Goal: Task Accomplishment & Management: Complete application form

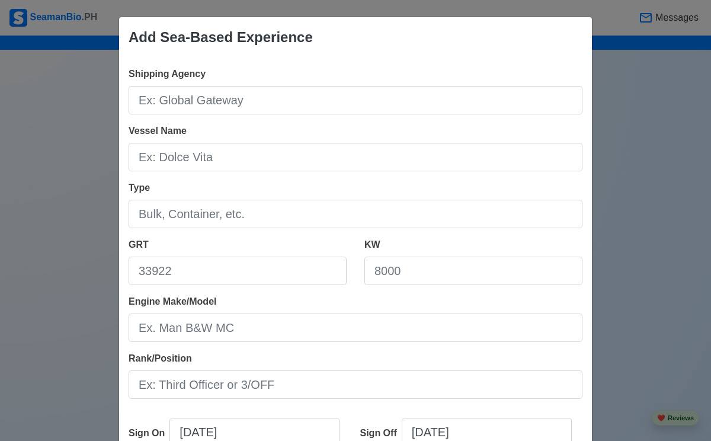
scroll to position [3918, 0]
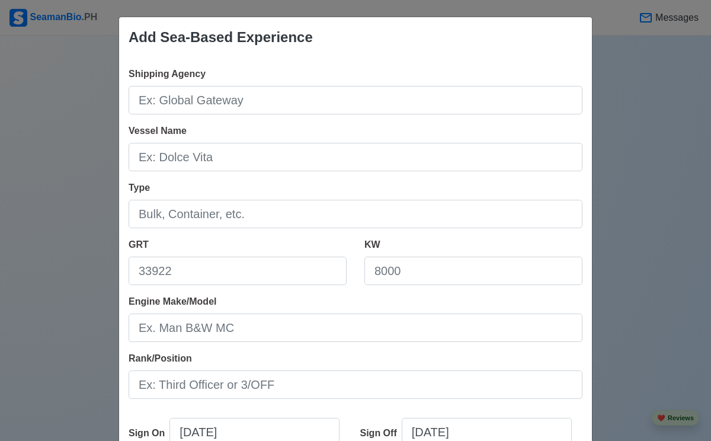
click at [640, 175] on div "Add Sea-Based Experience Shipping Agency Vessel Name Type GRT KW Engine Make/Mo…" at bounding box center [355, 220] width 711 height 441
click at [87, 110] on div "Add Sea-Based Experience Shipping Agency Vessel Name Type GRT KW Engine Make/Mo…" at bounding box center [355, 220] width 711 height 441
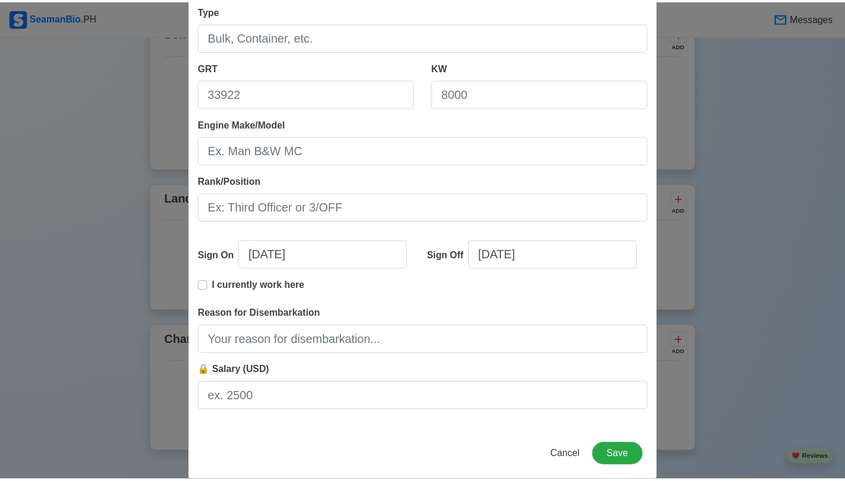
scroll to position [194, 0]
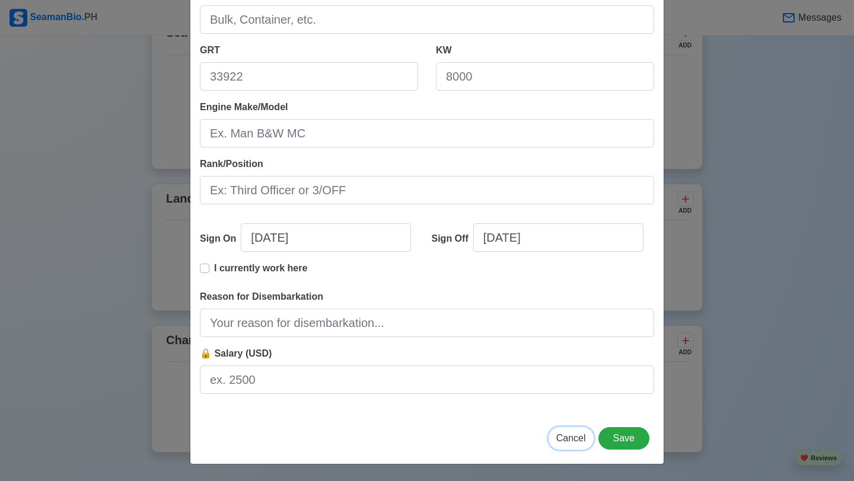
click at [573, 438] on span "Cancel" at bounding box center [571, 438] width 30 height 10
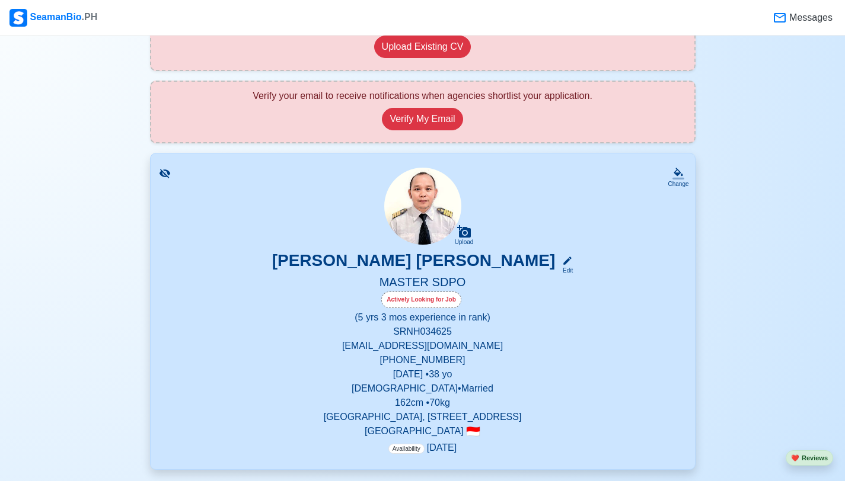
scroll to position [185, 0]
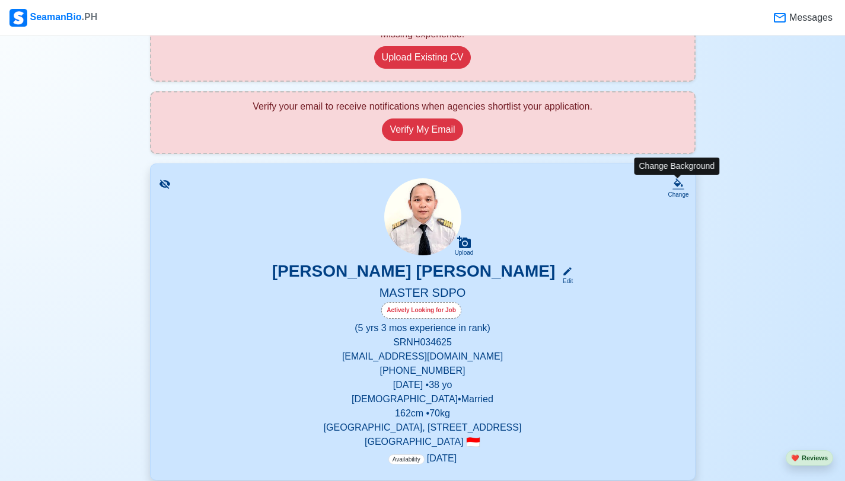
click at [678, 186] on icon at bounding box center [678, 184] width 12 height 12
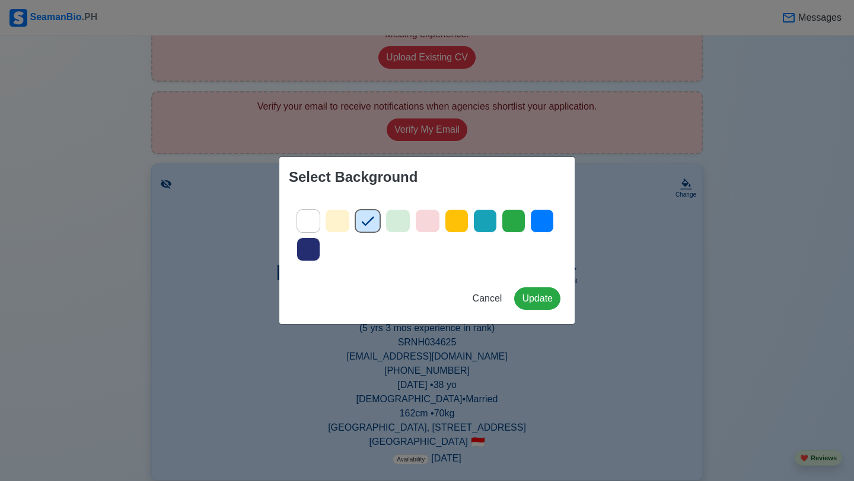
click at [312, 222] on icon at bounding box center [308, 221] width 18 height 18
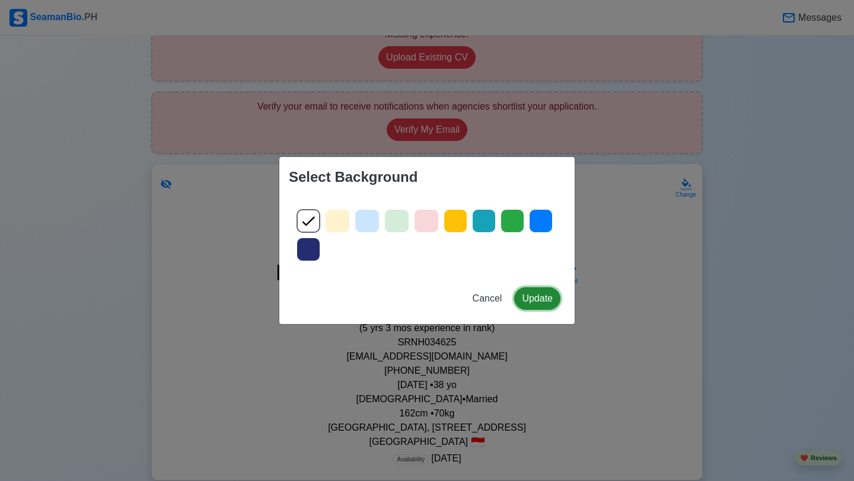
click at [518, 297] on button "Update" at bounding box center [537, 298] width 46 height 23
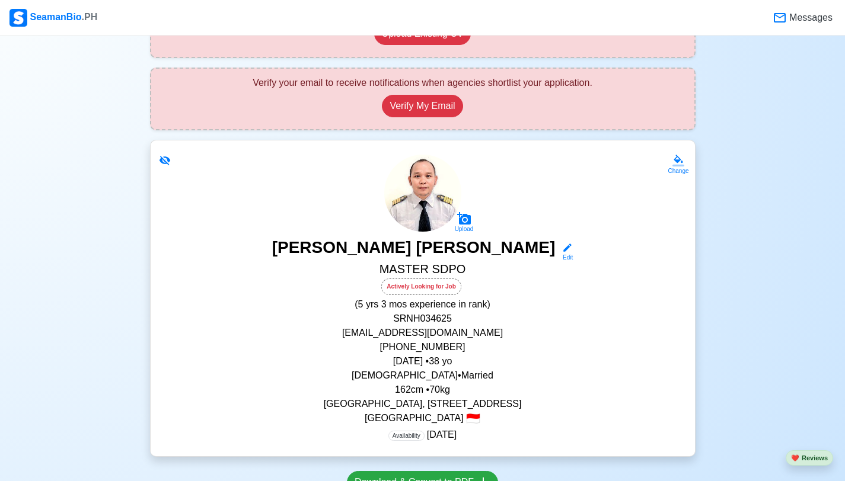
scroll to position [211, 0]
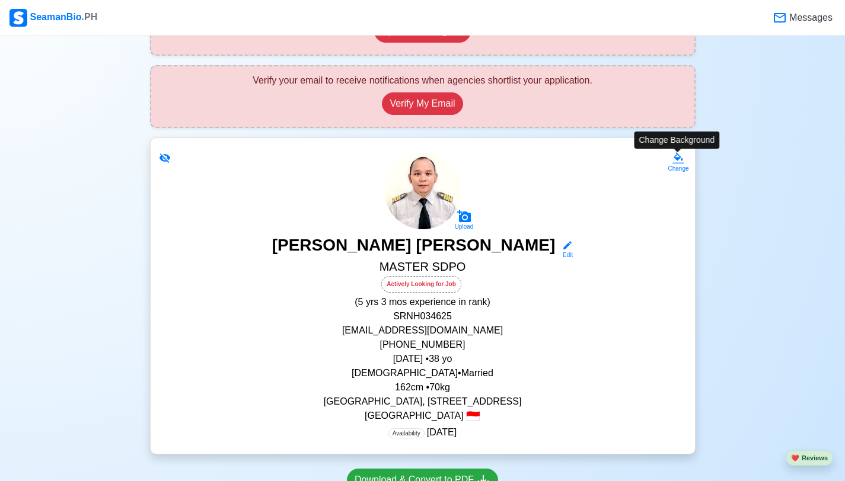
click at [674, 160] on icon at bounding box center [678, 158] width 12 height 12
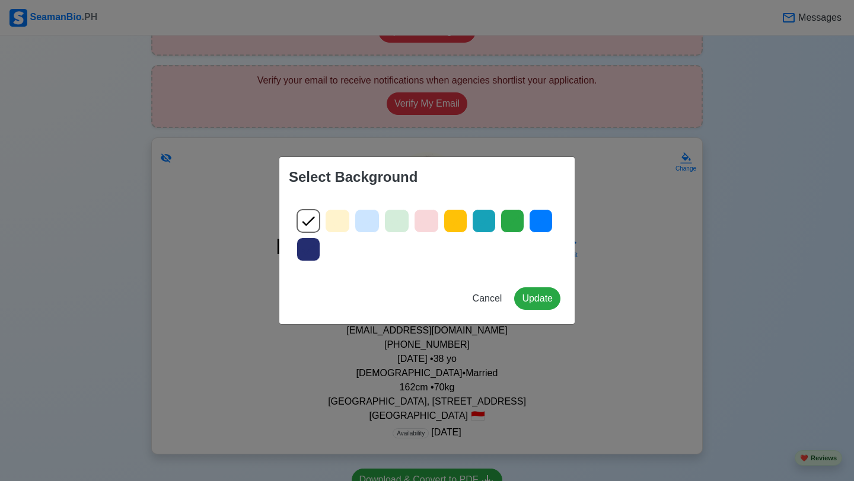
click at [488, 225] on icon at bounding box center [484, 221] width 18 height 18
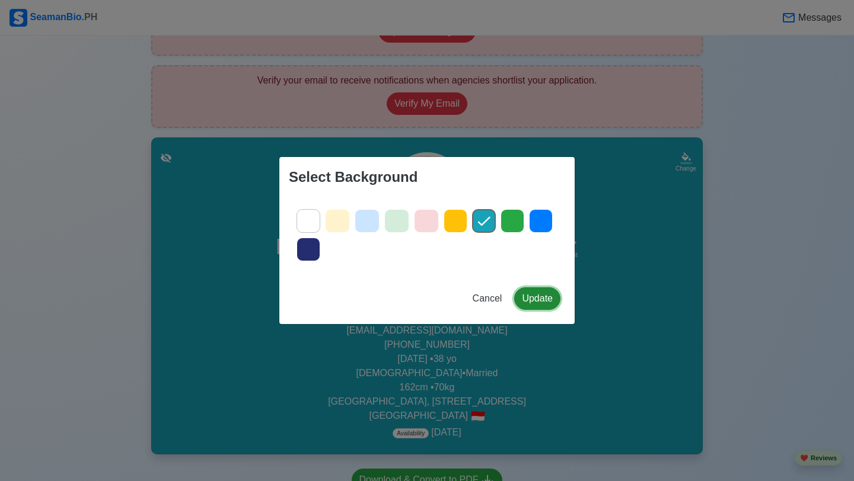
click at [536, 305] on button "Update" at bounding box center [537, 298] width 46 height 23
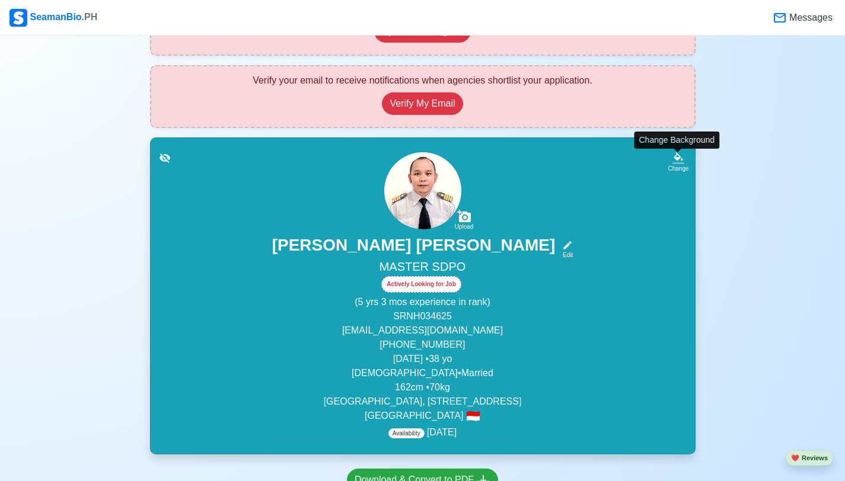
click at [675, 152] on icon at bounding box center [678, 156] width 9 height 8
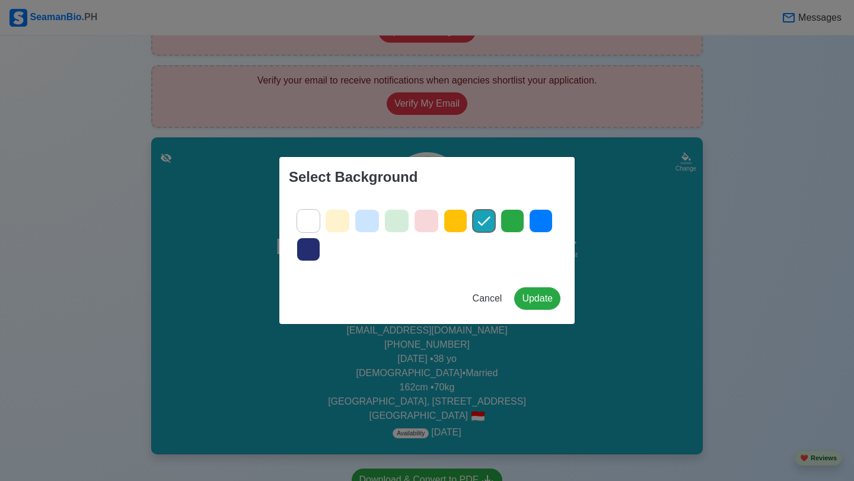
click at [430, 223] on icon at bounding box center [426, 221] width 18 height 18
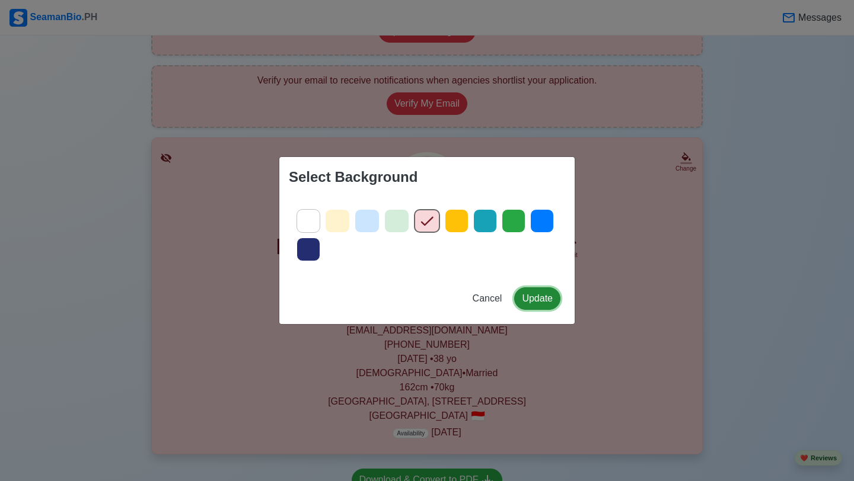
click at [537, 300] on button "Update" at bounding box center [537, 298] width 46 height 23
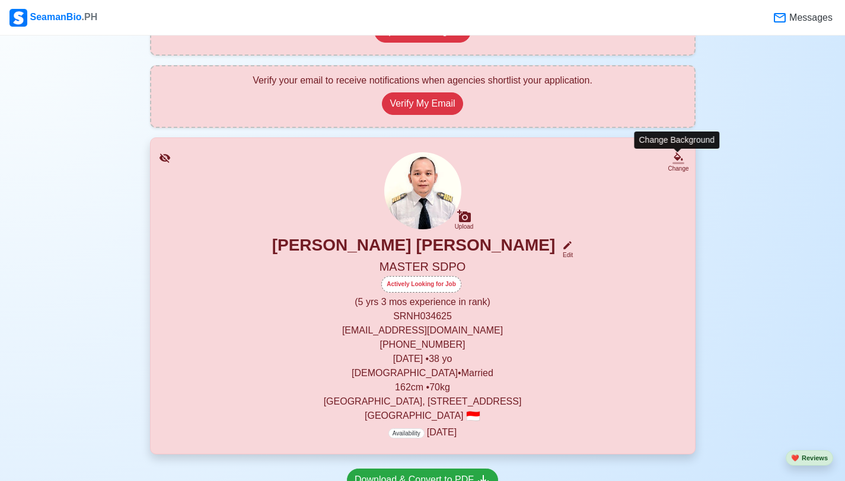
click at [678, 161] on icon at bounding box center [678, 158] width 12 height 12
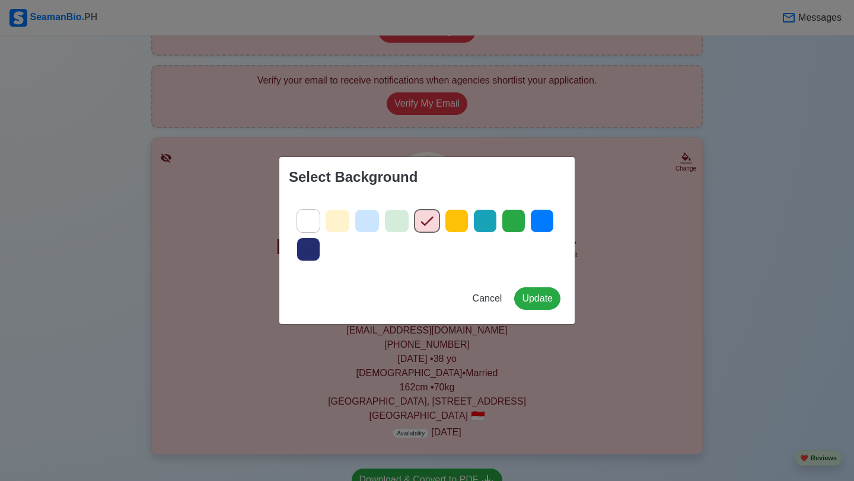
click at [547, 222] on icon at bounding box center [542, 221] width 18 height 18
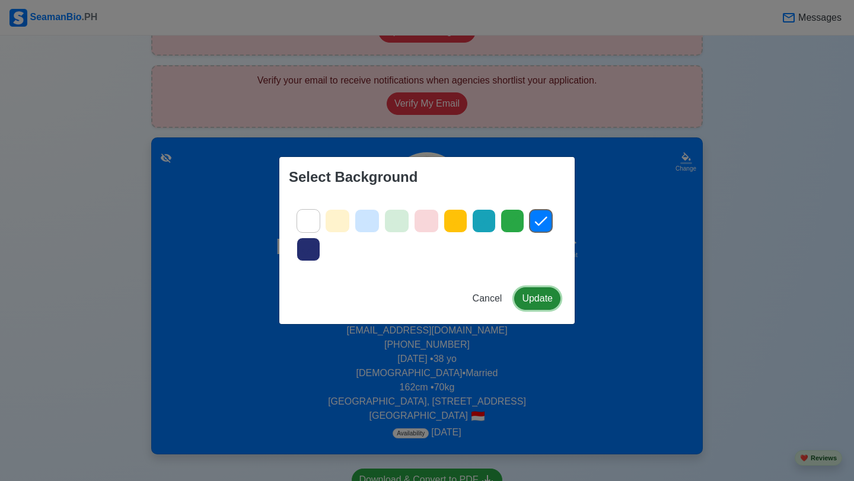
click at [549, 305] on button "Update" at bounding box center [537, 298] width 46 height 23
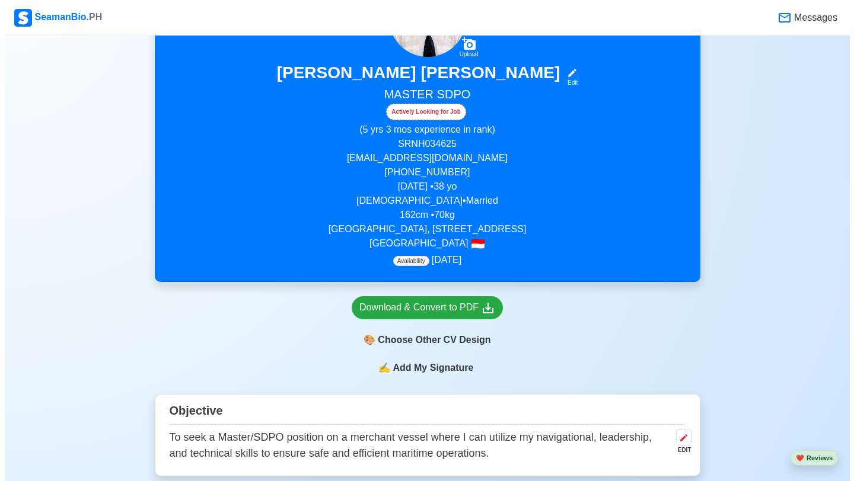
scroll to position [491, 0]
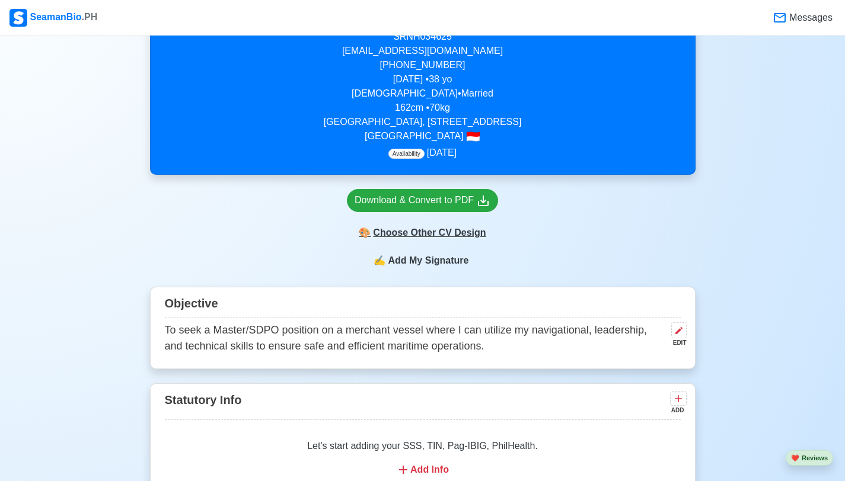
click at [440, 244] on div "🎨 Choose Other CV Design" at bounding box center [422, 233] width 151 height 23
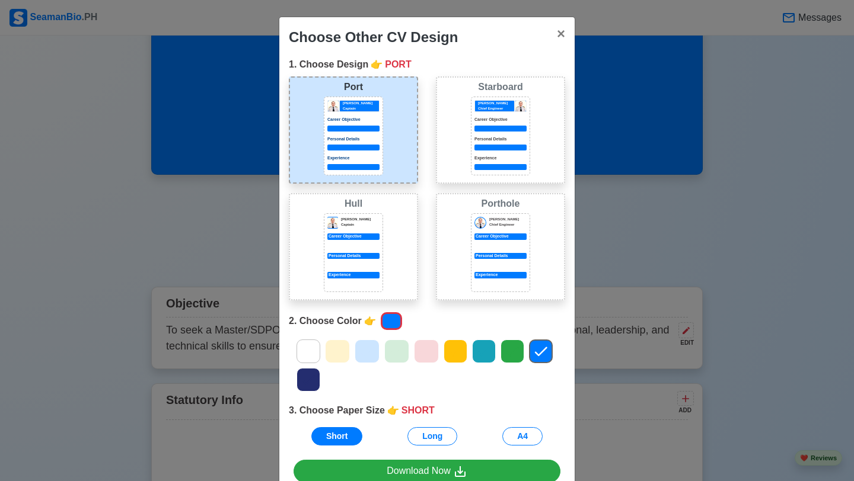
click at [364, 231] on div "[PERSON_NAME] Captain Career Objective Personal Details Experience" at bounding box center [353, 252] width 59 height 79
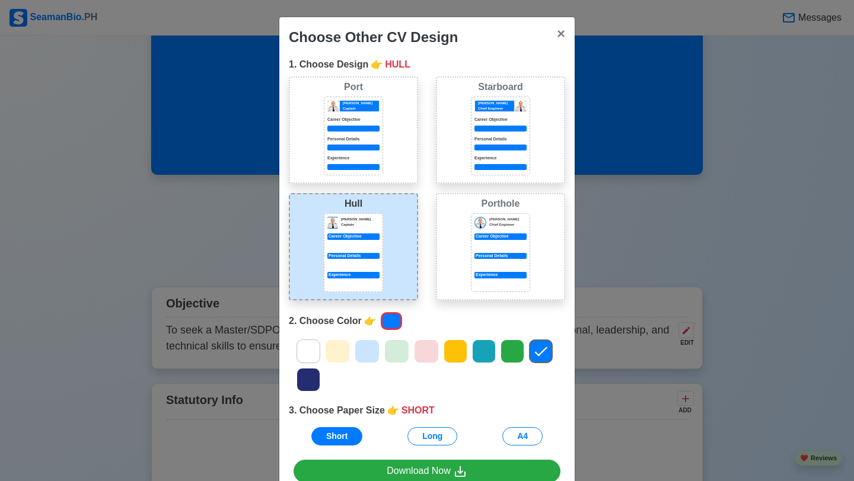
scroll to position [66, 0]
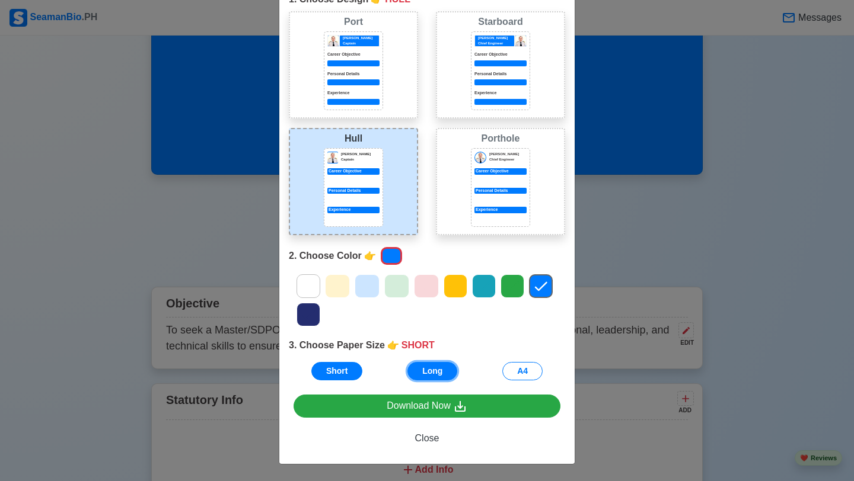
click at [440, 369] on button "Long" at bounding box center [432, 371] width 50 height 18
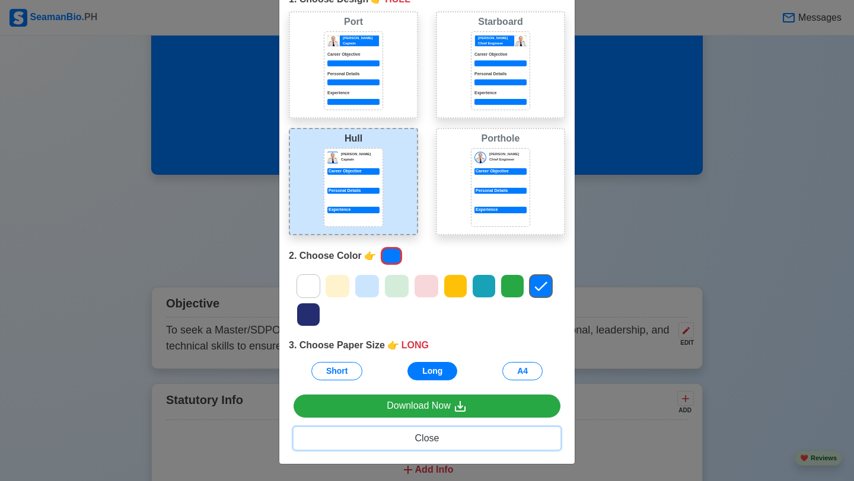
drag, startPoint x: 419, startPoint y: 438, endPoint x: 453, endPoint y: 437, distance: 33.8
click at [419, 438] on span "Close" at bounding box center [427, 438] width 24 height 10
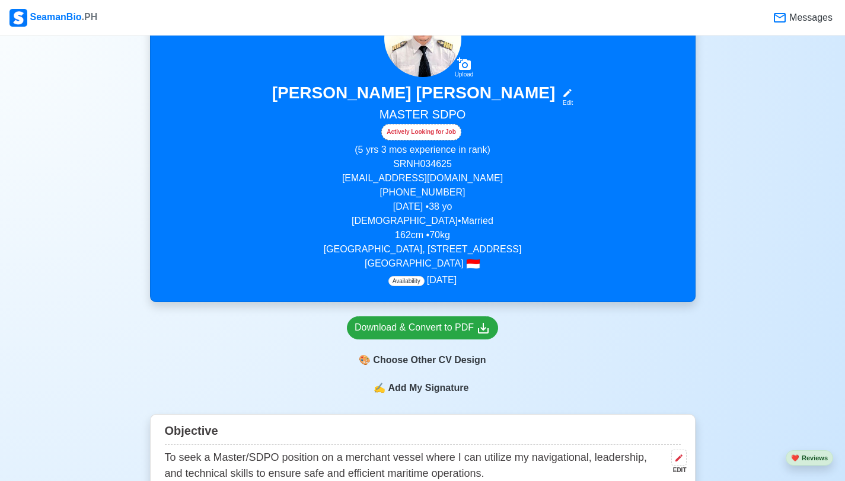
scroll to position [266, 0]
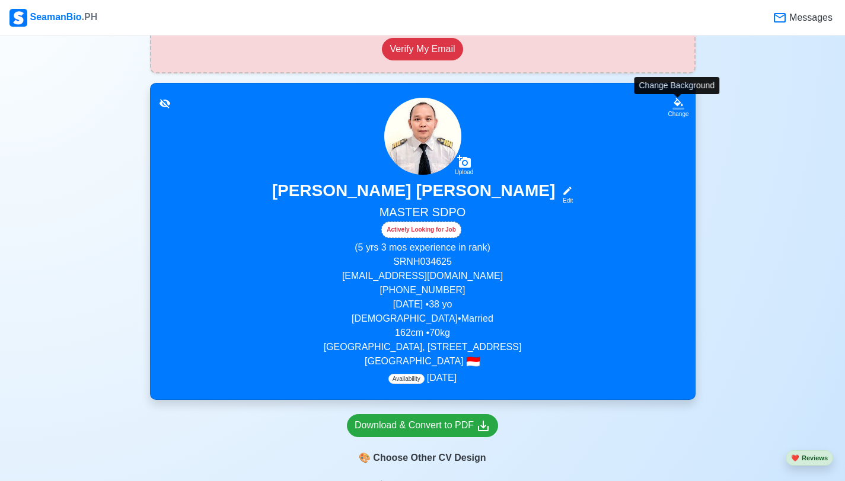
click at [673, 100] on icon at bounding box center [678, 104] width 12 height 12
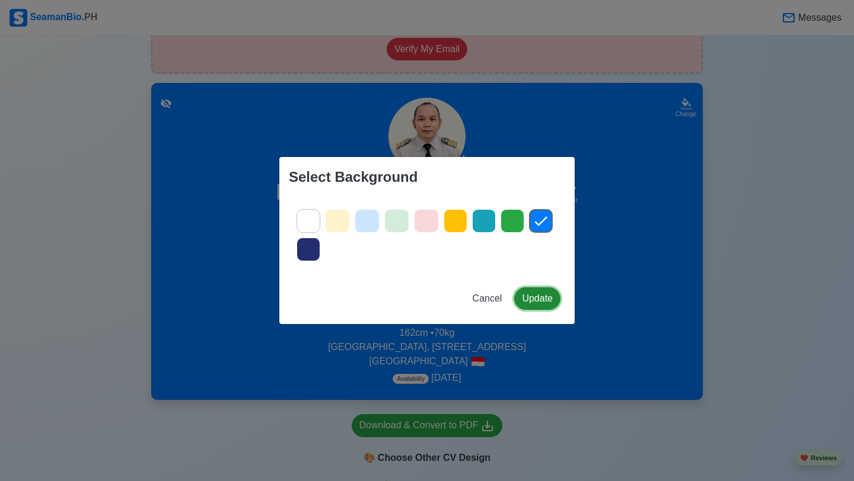
click at [528, 300] on button "Update" at bounding box center [537, 298] width 46 height 23
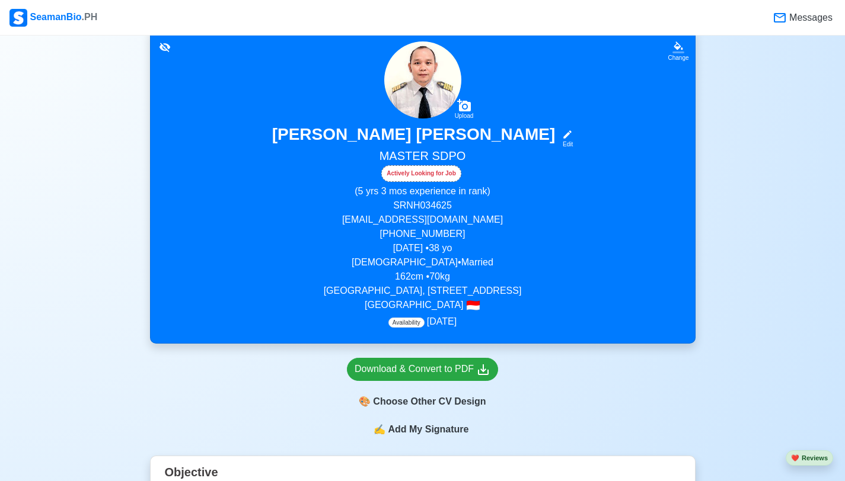
scroll to position [327, 0]
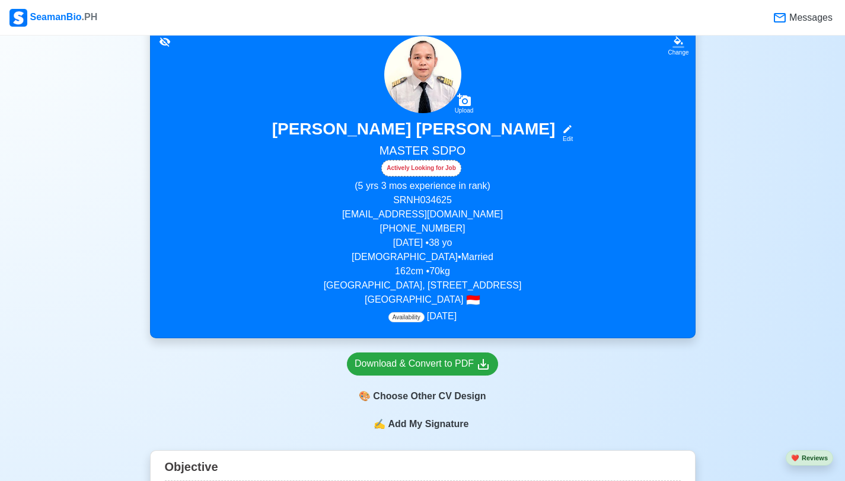
click at [412, 322] on span "Availability" at bounding box center [406, 317] width 36 height 10
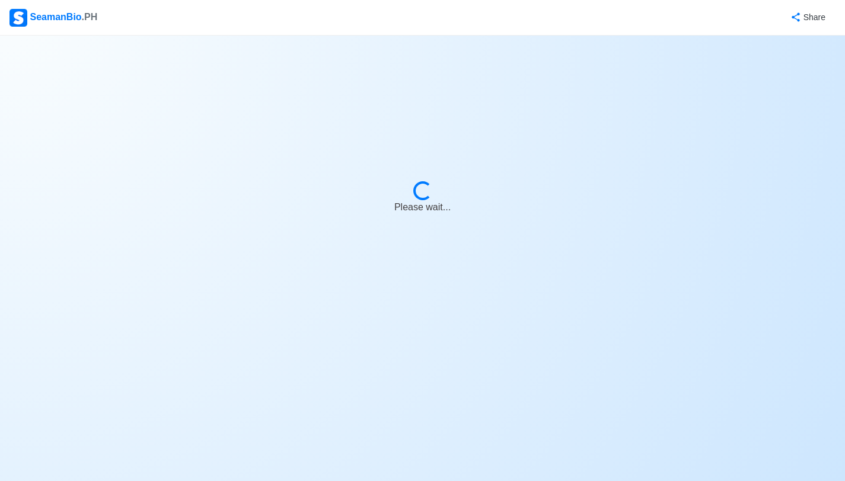
select select "Actively Looking for Job"
select select "Visible for Hiring"
select select "Married"
select select "[DEMOGRAPHIC_DATA]"
select select "ID"
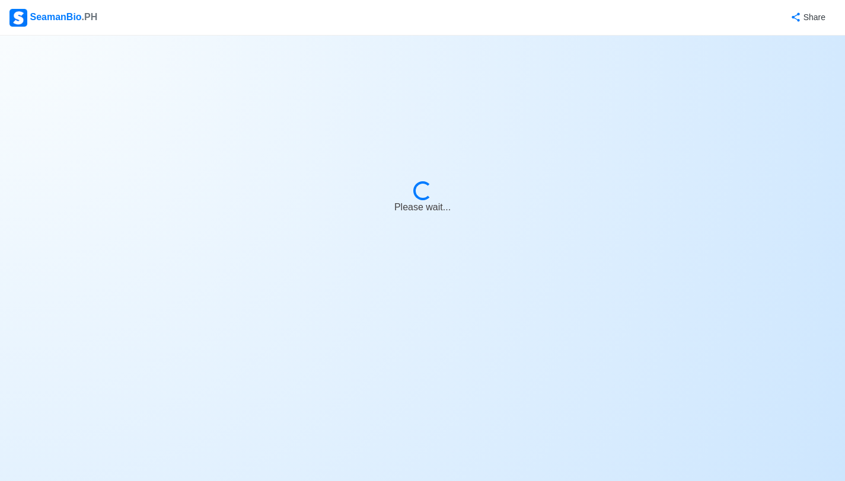
select select "5"
select select "3"
select select "4102419600000"
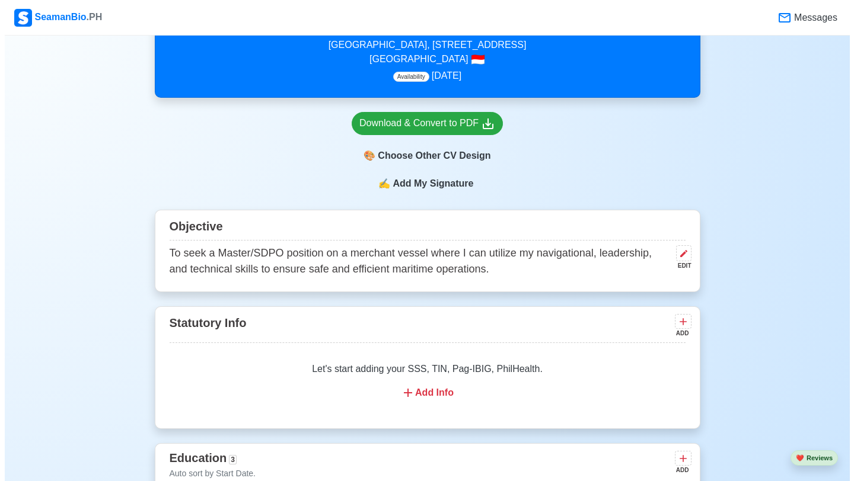
scroll to position [565, 0]
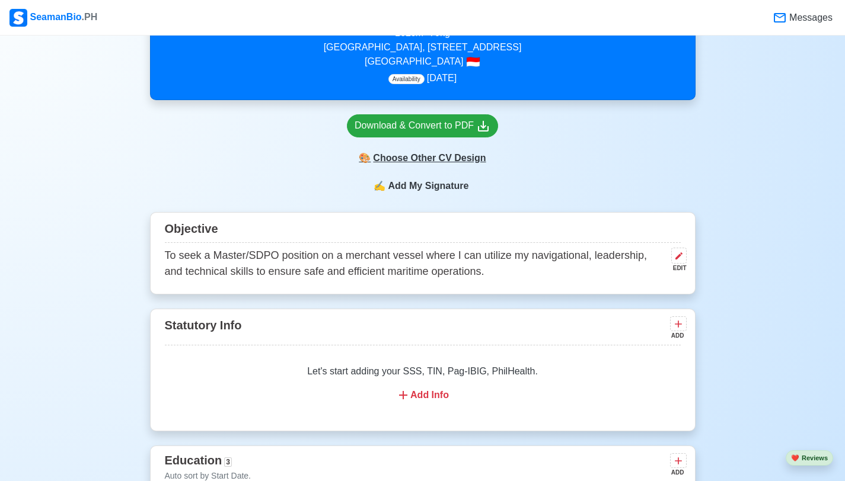
click at [422, 170] on div "🎨 Choose Other CV Design" at bounding box center [422, 158] width 151 height 23
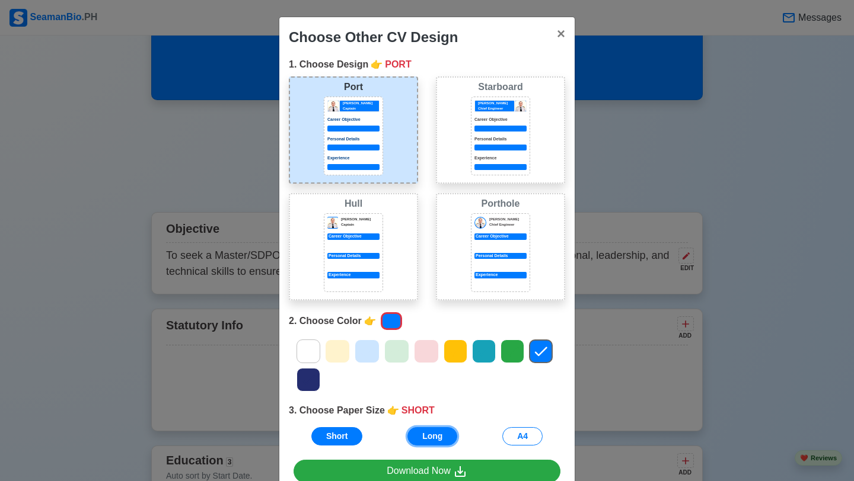
click at [428, 433] on button "Long" at bounding box center [432, 436] width 50 height 18
click at [520, 440] on button "A4" at bounding box center [522, 436] width 40 height 18
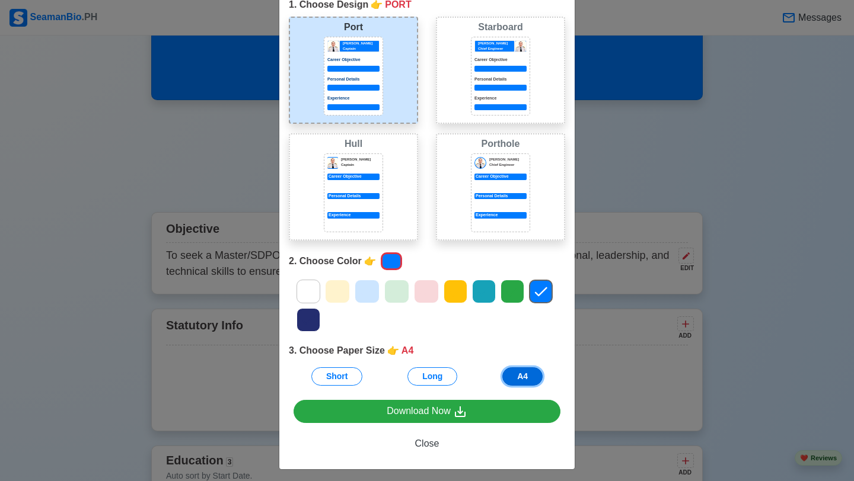
scroll to position [66, 0]
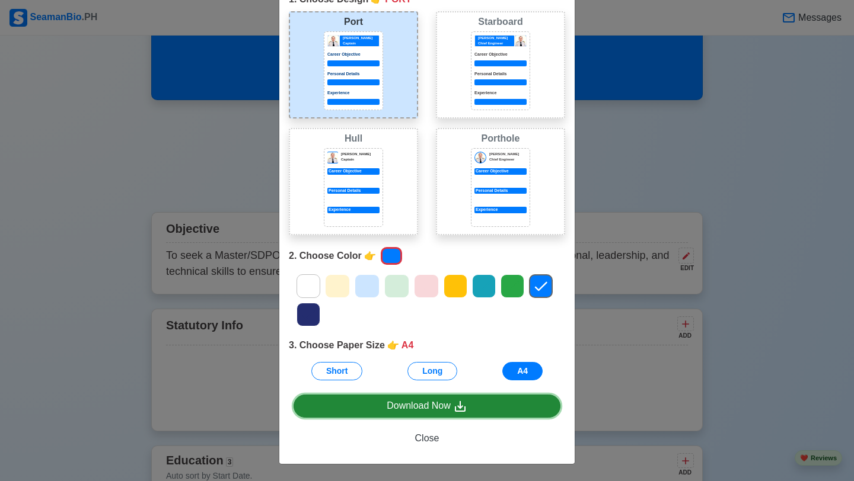
click at [418, 411] on div "Download Now" at bounding box center [426, 406] width 81 height 15
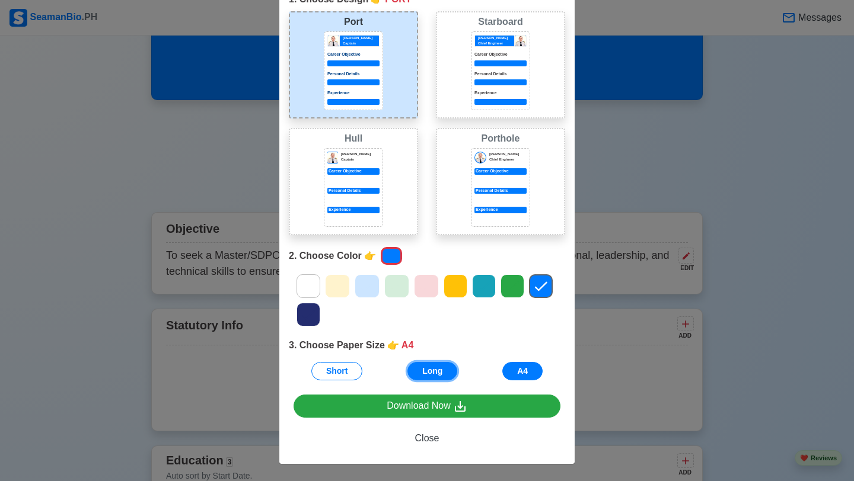
click at [427, 370] on button "Long" at bounding box center [432, 371] width 50 height 18
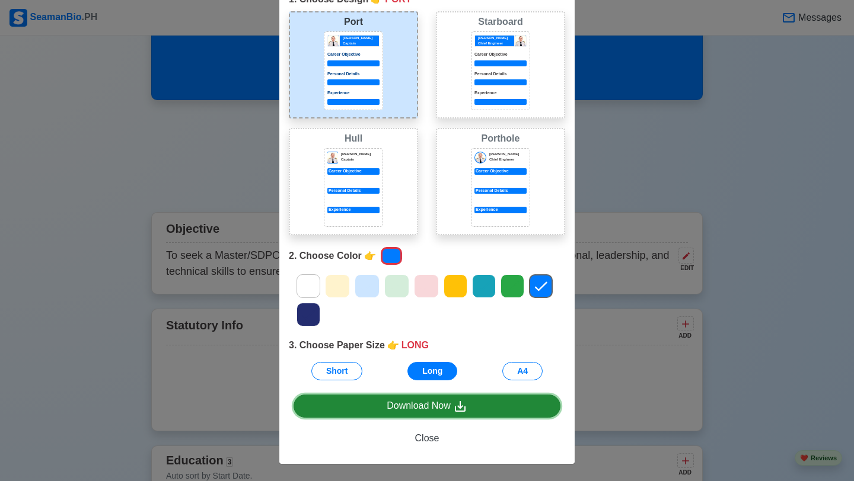
click at [441, 410] on div "Download Now" at bounding box center [426, 406] width 81 height 15
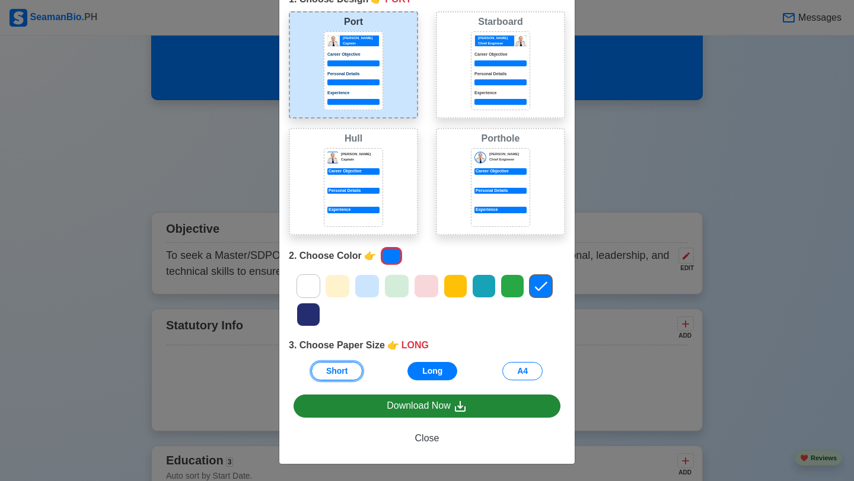
click at [340, 371] on button "Short" at bounding box center [337, 371] width 52 height 18
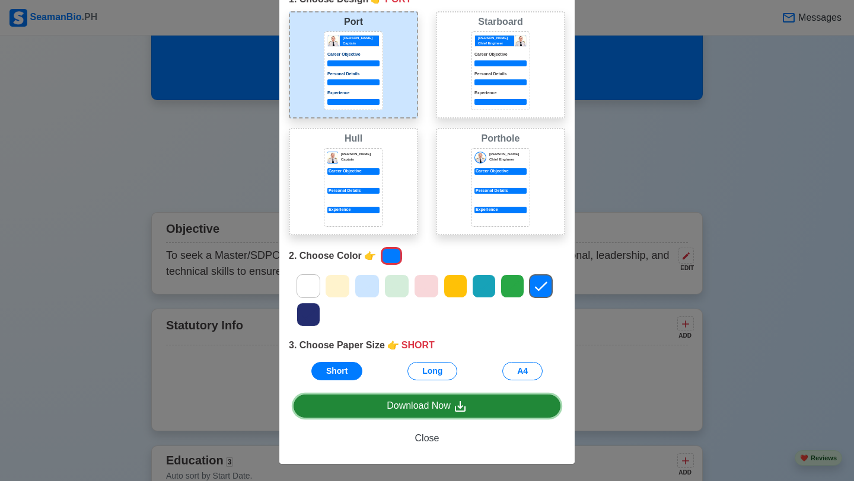
click at [416, 407] on div "Download Now" at bounding box center [426, 406] width 81 height 15
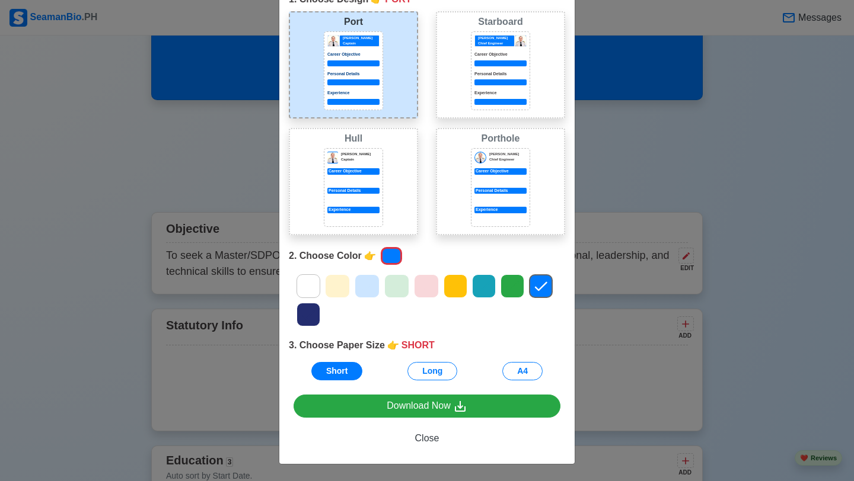
click at [340, 168] on p "Career Objective" at bounding box center [353, 171] width 52 height 7
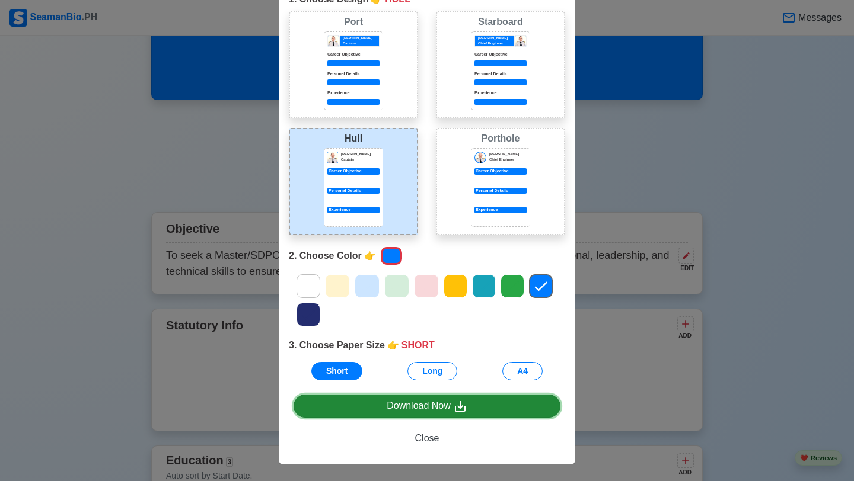
click at [397, 406] on div "Download Now" at bounding box center [426, 406] width 81 height 15
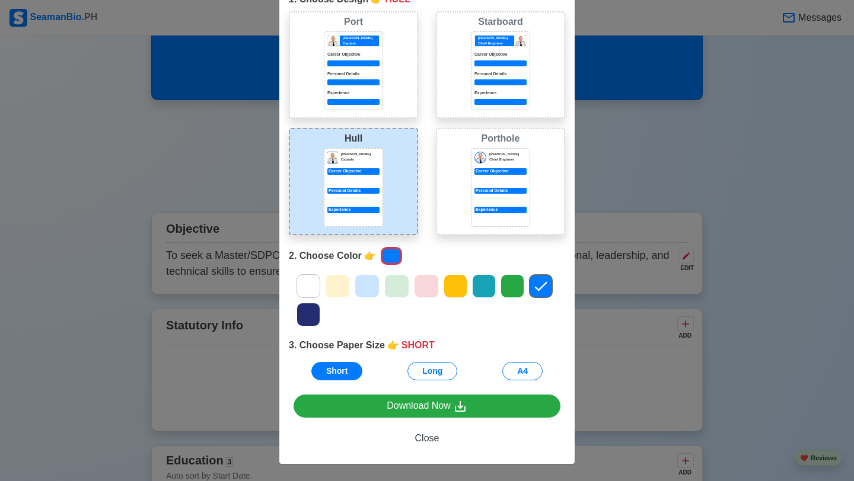
click at [486, 162] on div "[PERSON_NAME] Chief Engineer" at bounding box center [506, 158] width 40 height 12
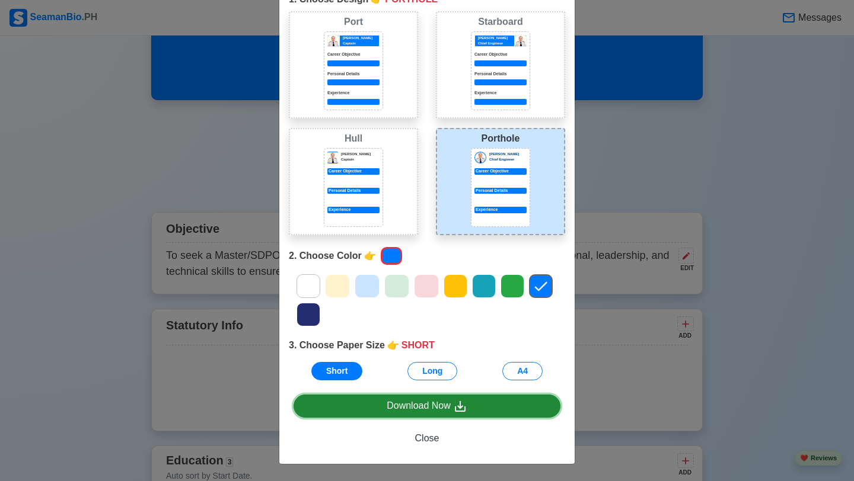
click at [443, 407] on div "Download Now" at bounding box center [426, 406] width 81 height 15
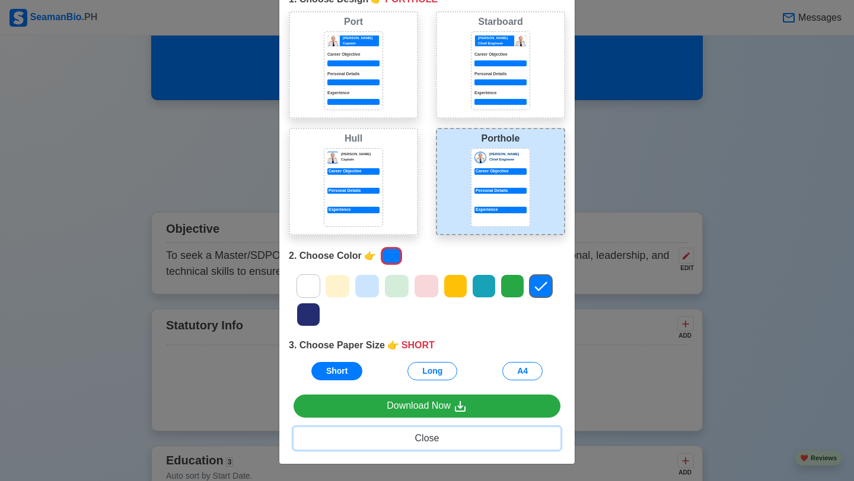
click at [419, 436] on span "Close" at bounding box center [427, 438] width 24 height 10
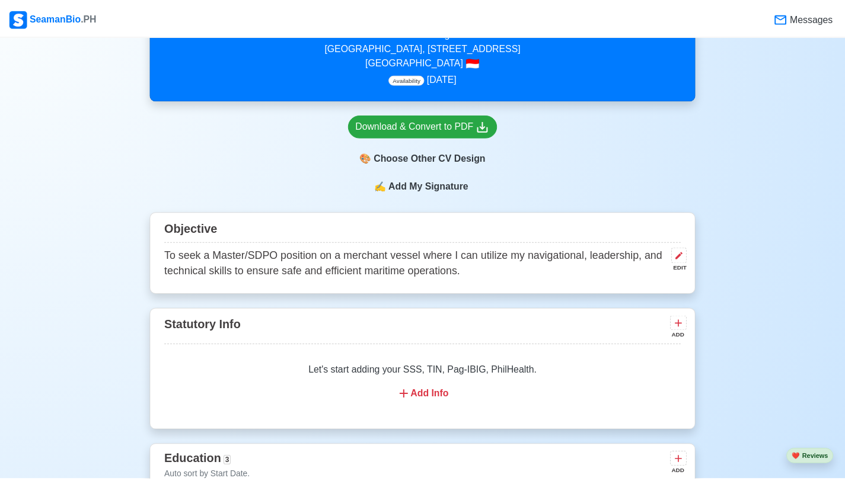
scroll to position [0, 0]
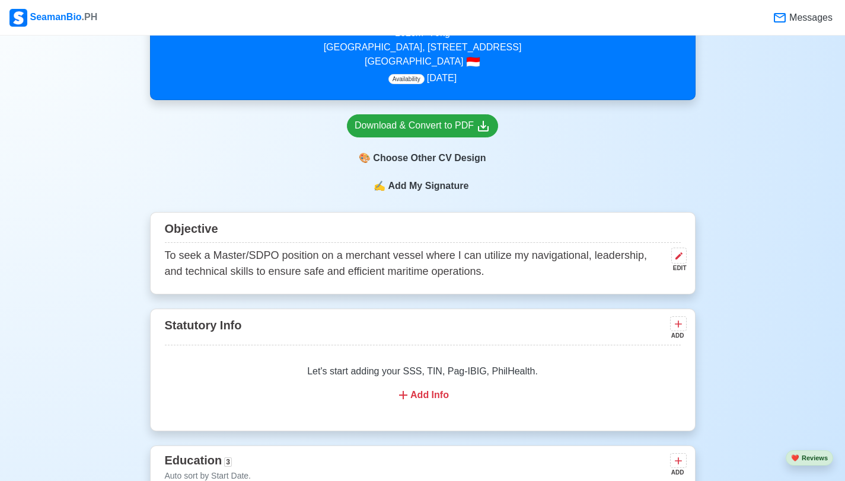
click at [432, 402] on div "Add Info" at bounding box center [422, 395] width 487 height 14
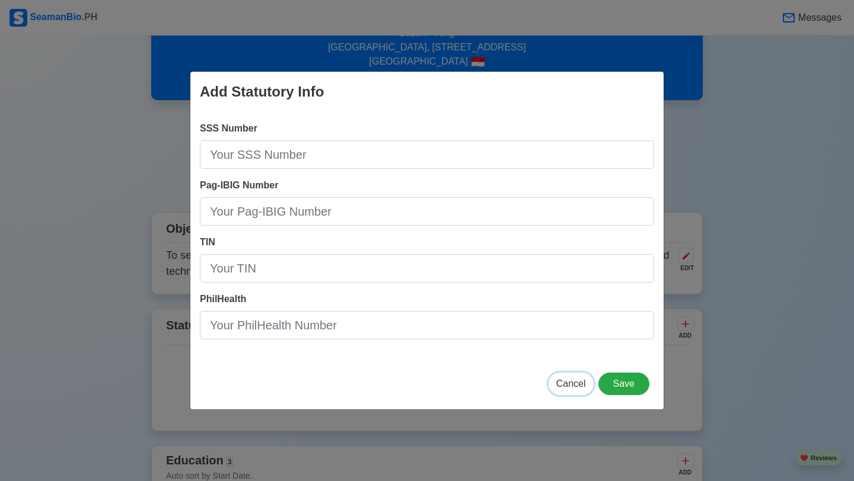
click at [567, 385] on span "Cancel" at bounding box center [571, 384] width 30 height 10
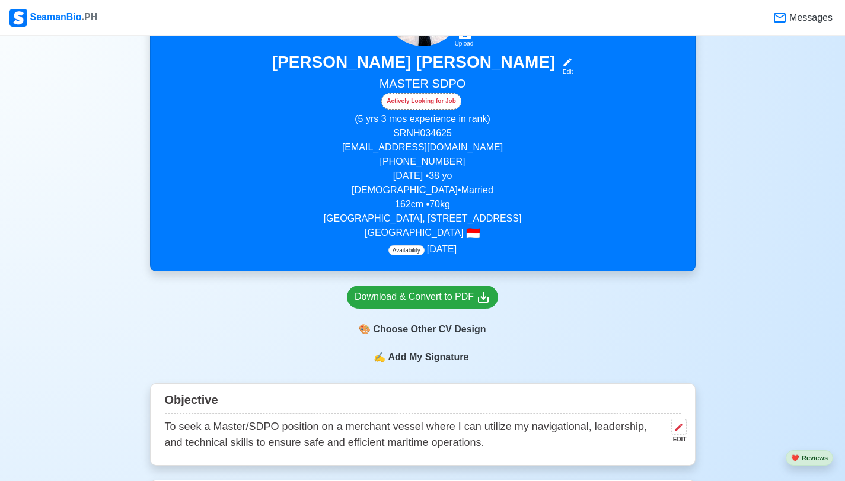
scroll to position [395, 0]
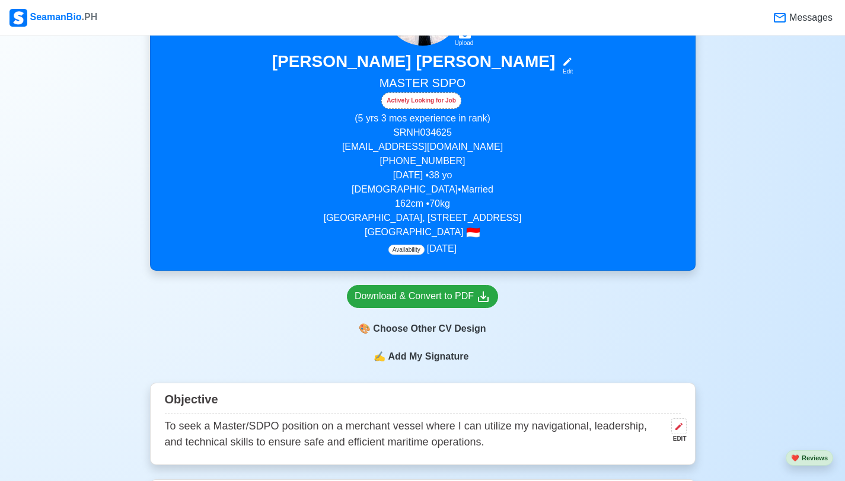
click at [410, 364] on span "Add My Signature" at bounding box center [427, 357] width 85 height 14
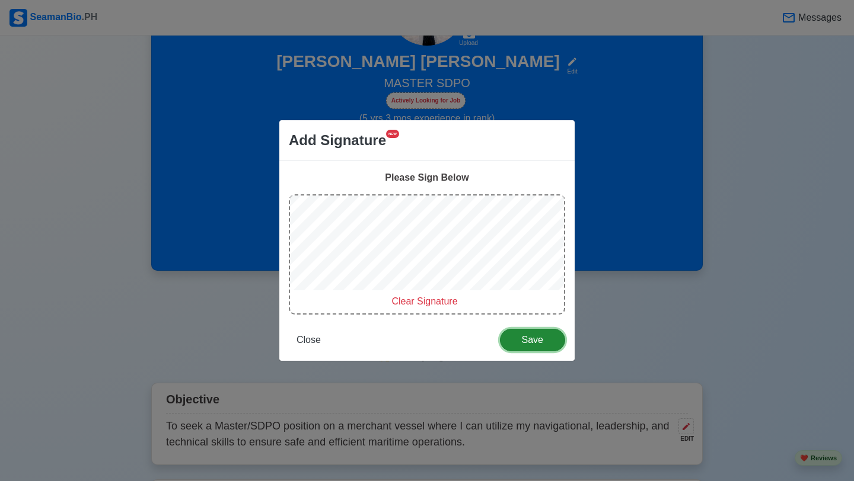
click at [533, 335] on span "Save" at bounding box center [532, 340] width 50 height 10
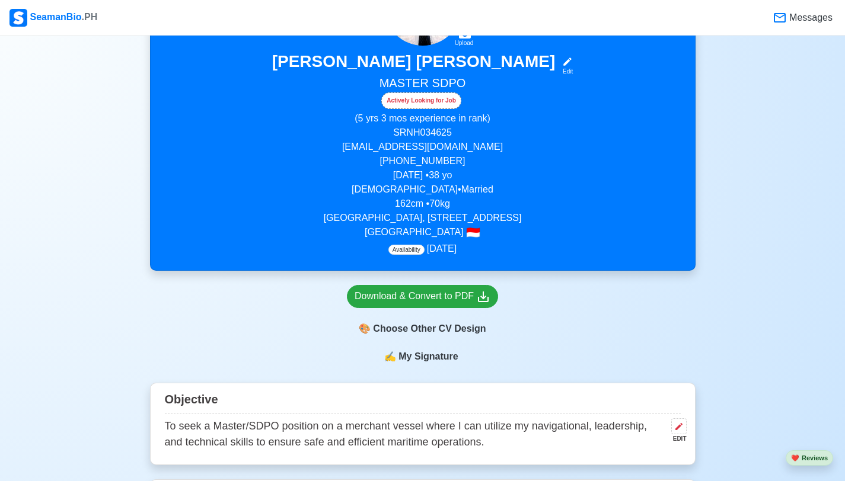
click at [424, 364] on span "My Signature" at bounding box center [428, 357] width 64 height 14
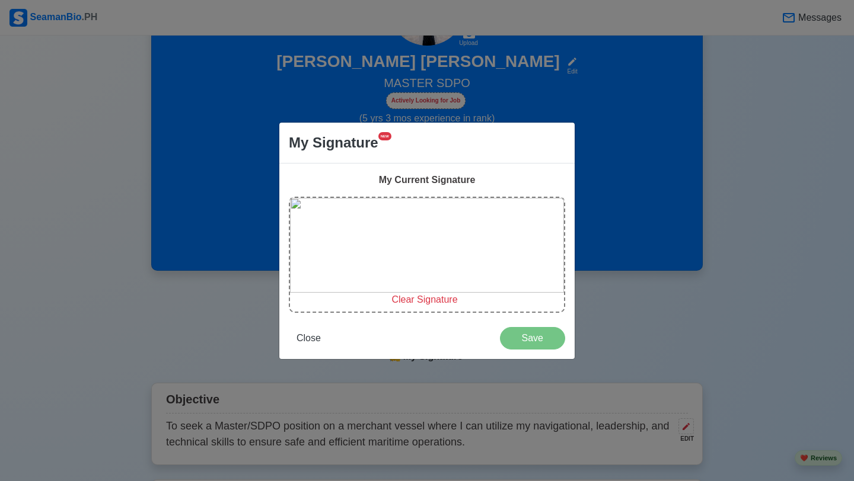
click at [425, 301] on span "Clear Signature" at bounding box center [424, 300] width 66 height 10
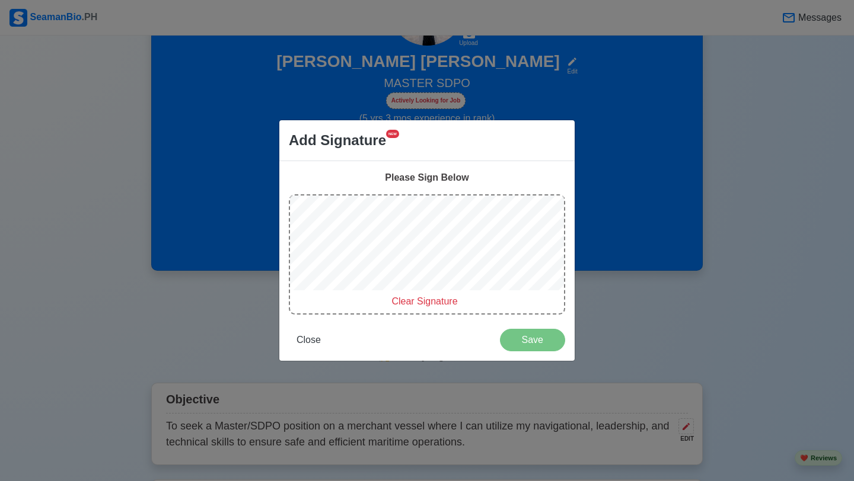
click at [391, 298] on div "Clear Signature" at bounding box center [427, 254] width 276 height 120
click at [419, 300] on span "Clear Signature" at bounding box center [424, 301] width 66 height 10
click at [412, 302] on span "Clear Signature" at bounding box center [424, 301] width 66 height 10
click at [408, 299] on span "Clear Signature" at bounding box center [424, 301] width 66 height 10
click at [411, 301] on span "Clear Signature" at bounding box center [424, 301] width 66 height 10
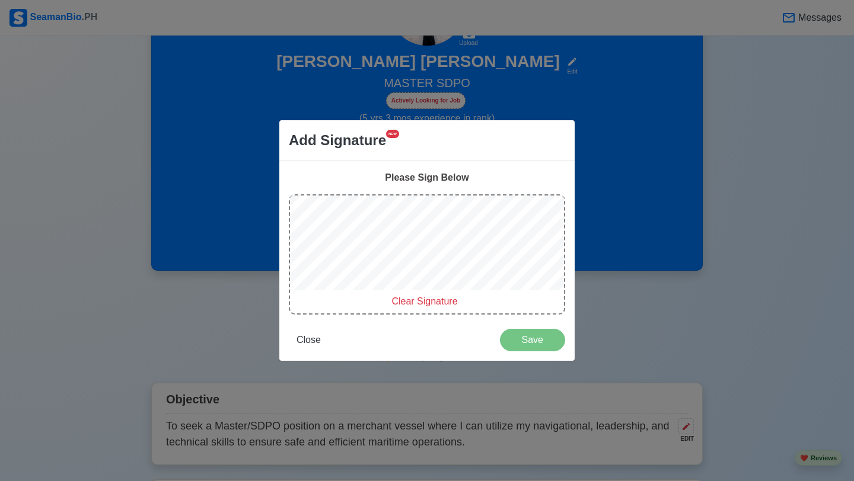
click at [378, 294] on div at bounding box center [427, 245] width 274 height 99
click at [424, 302] on span "Clear Signature" at bounding box center [424, 301] width 66 height 10
click at [372, 293] on div at bounding box center [427, 245] width 274 height 99
click at [532, 337] on span "Save" at bounding box center [532, 340] width 50 height 10
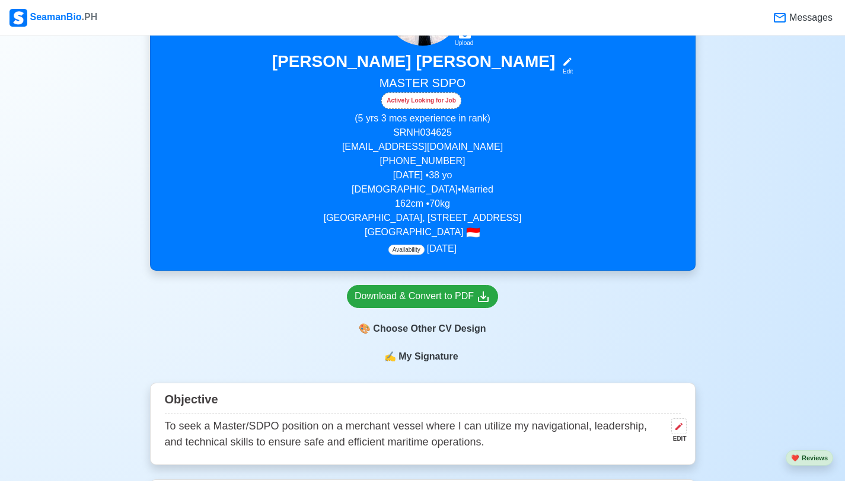
click at [416, 255] on span "Availability" at bounding box center [406, 250] width 36 height 10
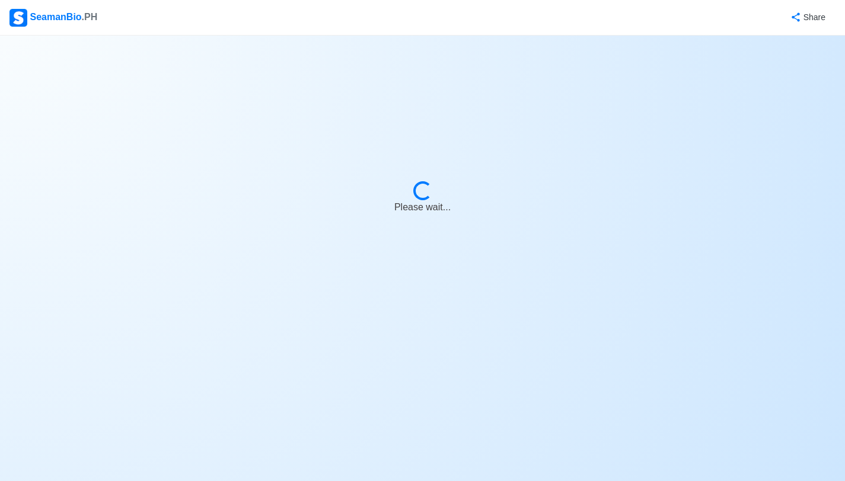
select select "Actively Looking for Job"
select select "Visible for Hiring"
select select "Married"
select select "[DEMOGRAPHIC_DATA]"
select select "ID"
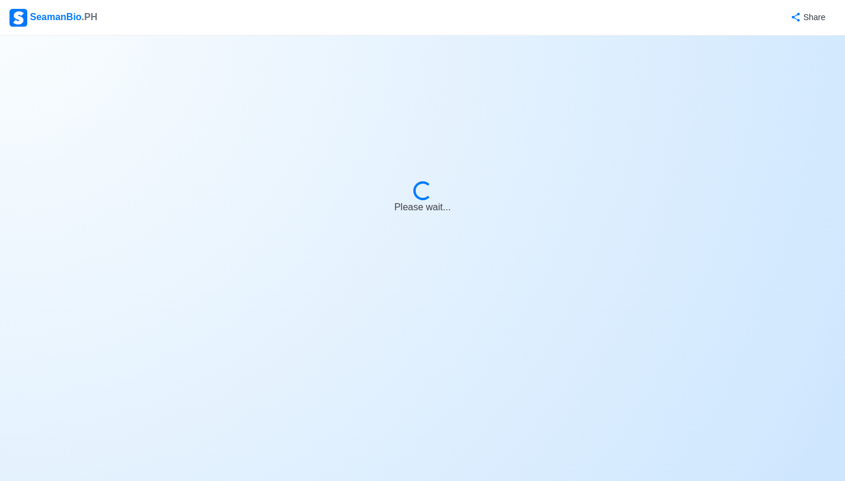
select select "5"
select select "3"
select select "4102419600000"
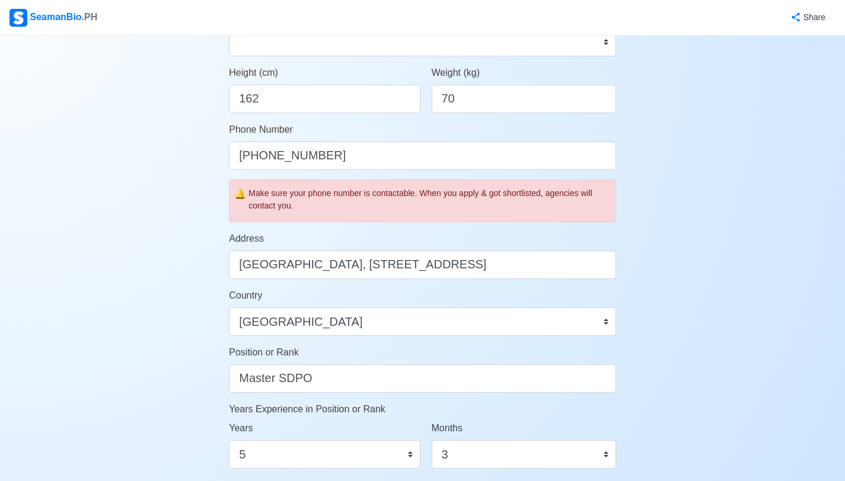
scroll to position [126, 0]
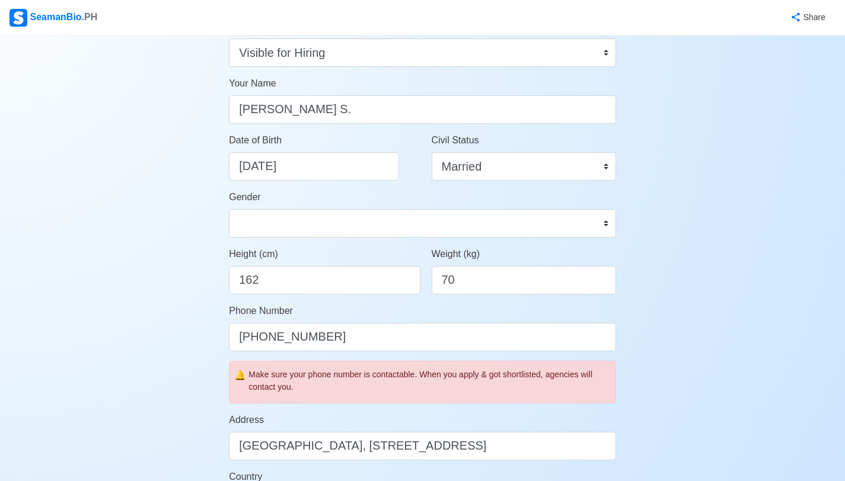
click at [394, 379] on div "Make sure your phone number is contactable. When you apply & got shortlisted, a…" at bounding box center [429, 381] width 362 height 25
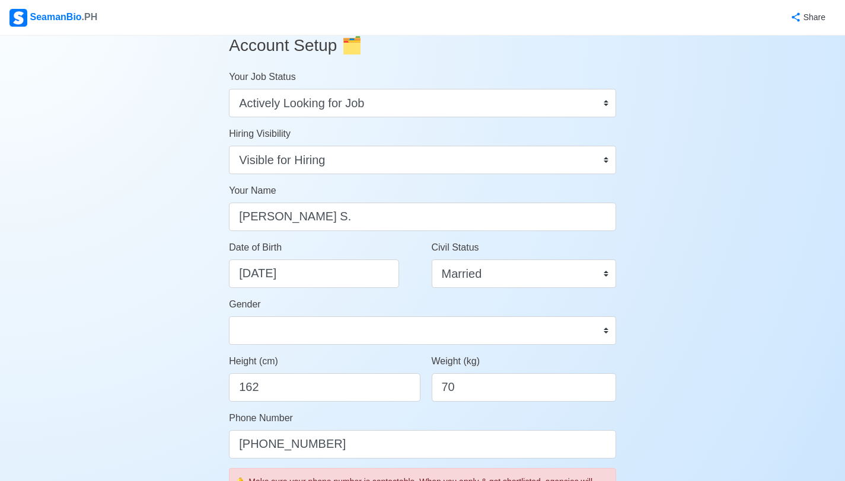
scroll to position [0, 0]
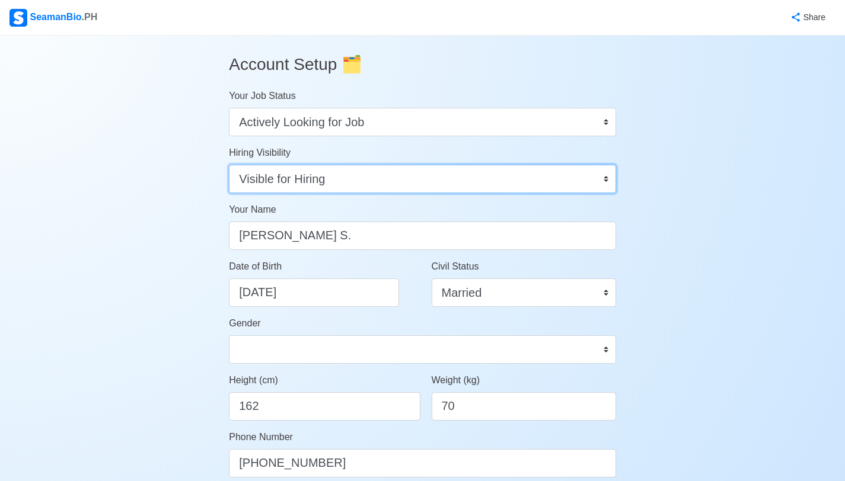
click at [476, 178] on select "Visible for Hiring Not Visible for Hiring" at bounding box center [422, 179] width 387 height 28
click at [229, 165] on select "Visible for Hiring Not Visible for Hiring" at bounding box center [422, 179] width 387 height 28
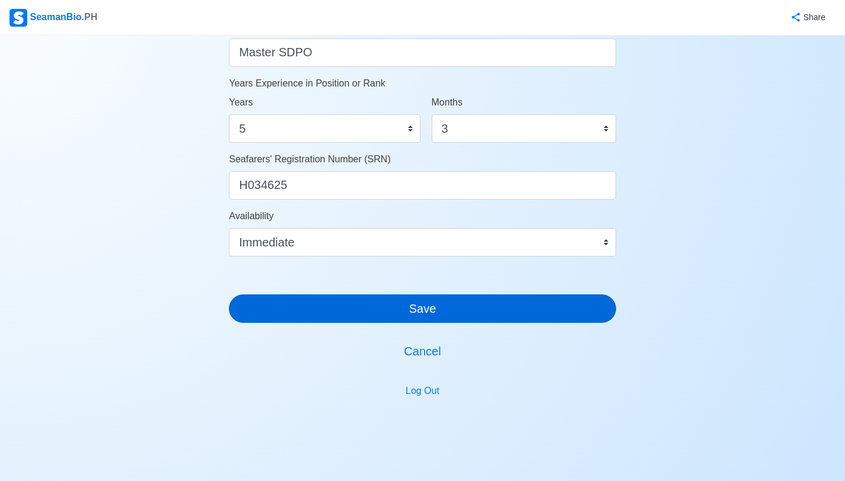
scroll to position [663, 0]
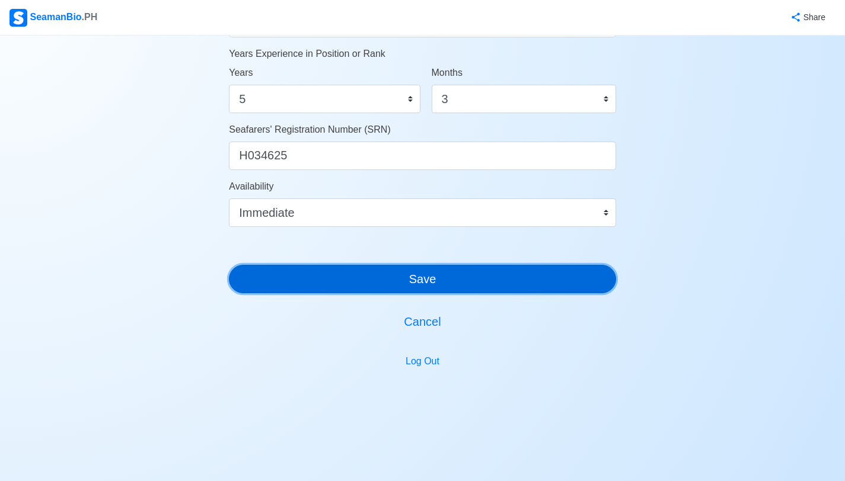
click at [426, 280] on button "Save" at bounding box center [422, 279] width 387 height 28
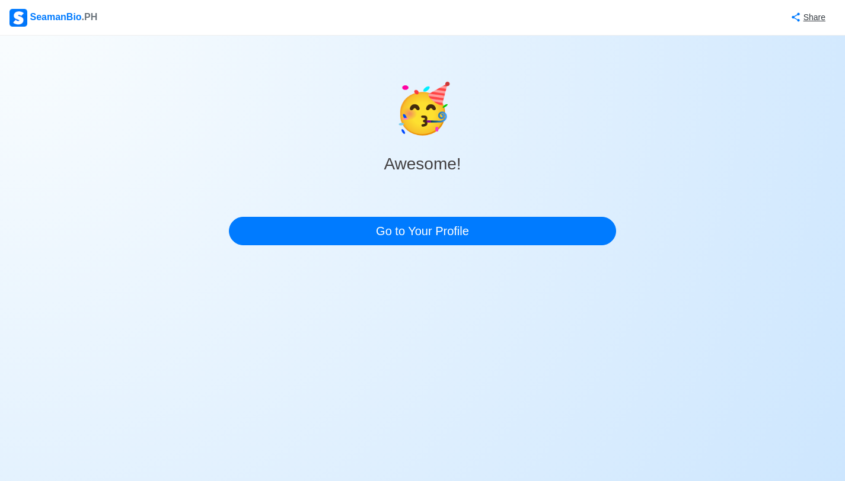
scroll to position [0, 0]
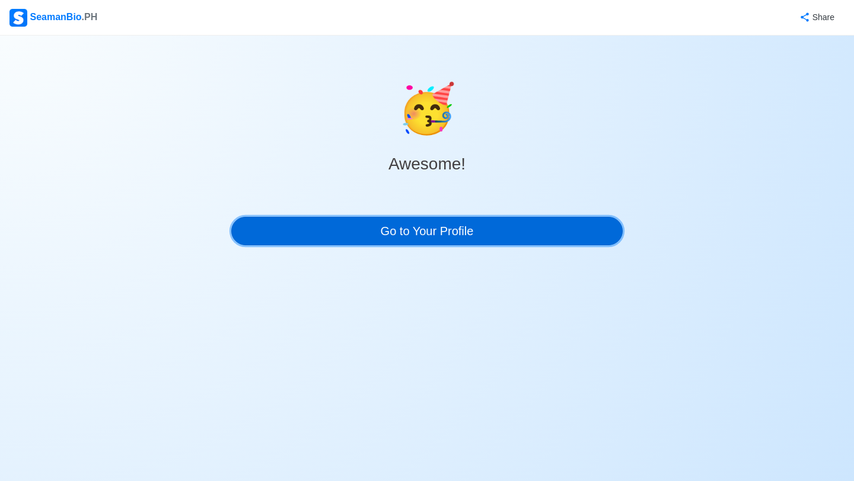
click at [465, 230] on link "Go to Your Profile" at bounding box center [426, 231] width 391 height 28
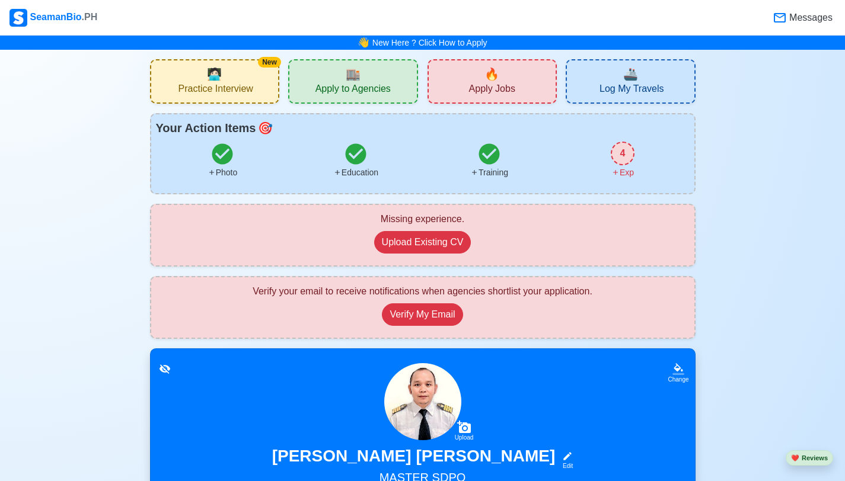
click at [624, 155] on div "4" at bounding box center [623, 154] width 24 height 24
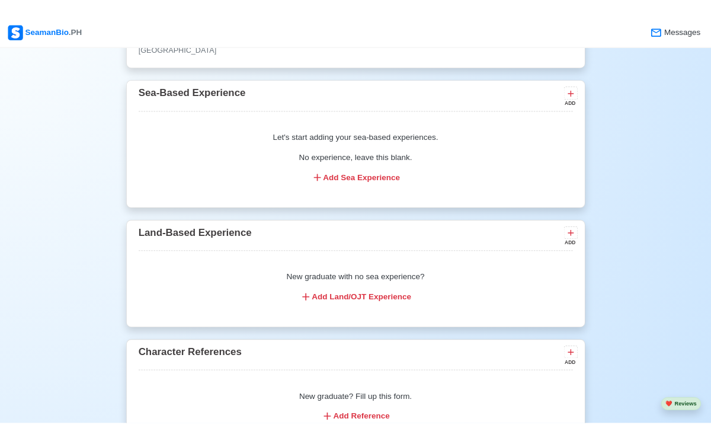
scroll to position [3902, 0]
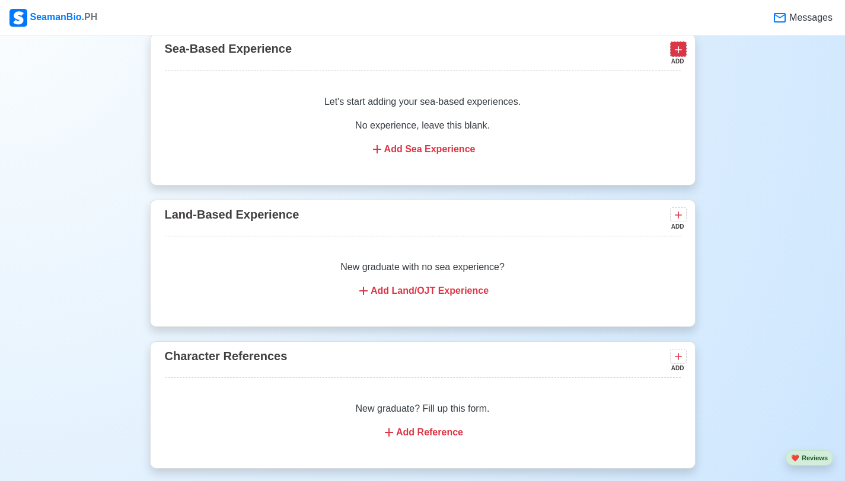
click at [685, 56] on button at bounding box center [678, 48] width 17 height 15
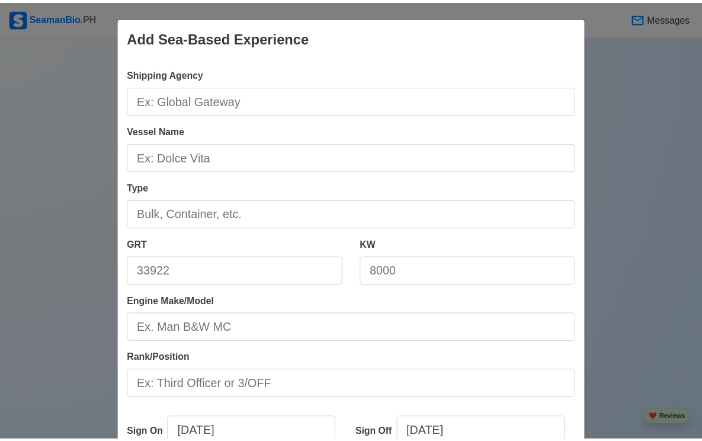
scroll to position [235, 0]
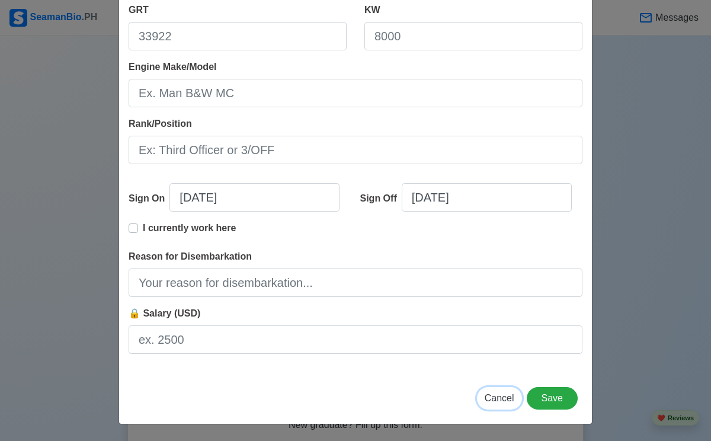
click at [490, 402] on span "Cancel" at bounding box center [500, 398] width 30 height 10
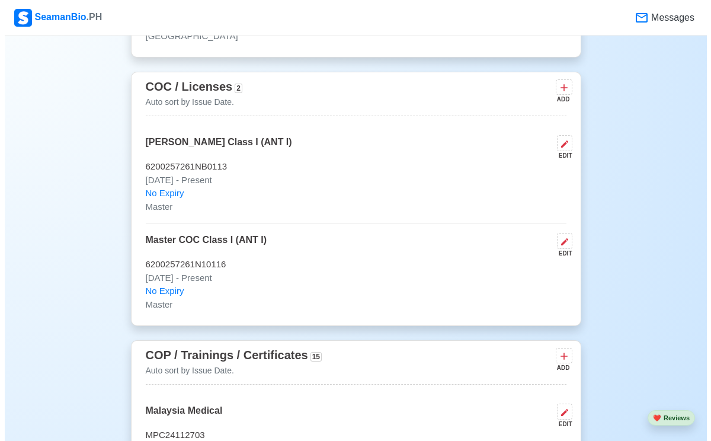
scroll to position [2071, 0]
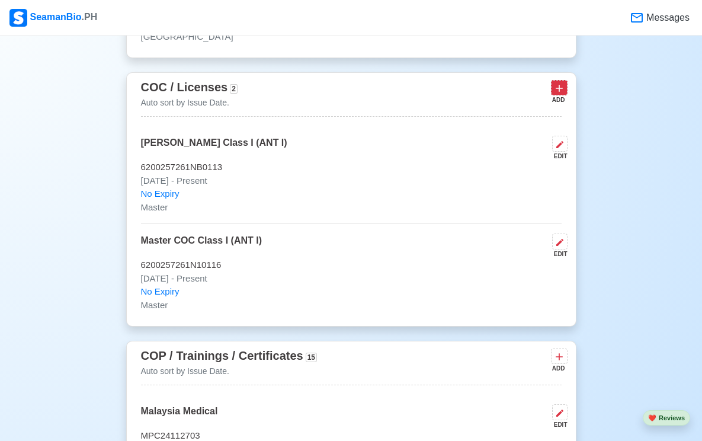
click at [561, 94] on icon at bounding box center [560, 88] width 12 height 12
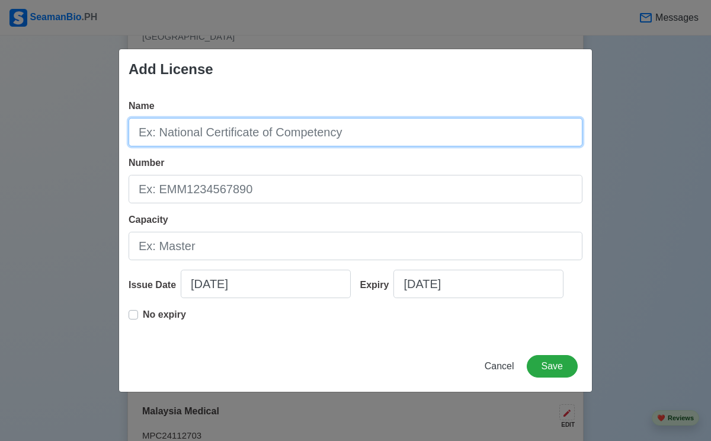
click at [210, 134] on input "Name" at bounding box center [356, 132] width 454 height 28
type input "DP UNLIMITED LICENSE"
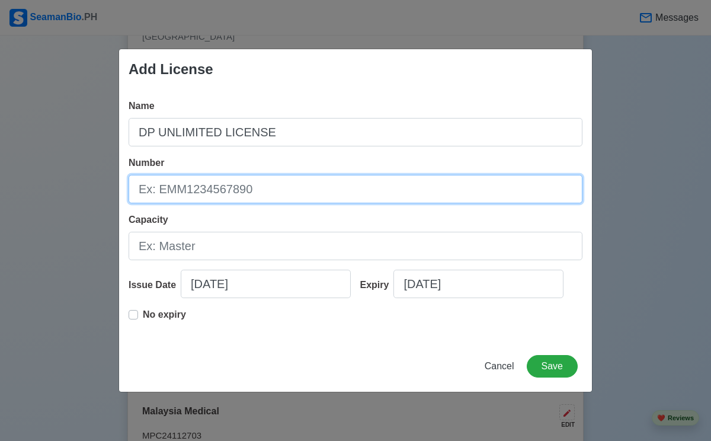
click at [241, 189] on input "Number" at bounding box center [356, 189] width 454 height 28
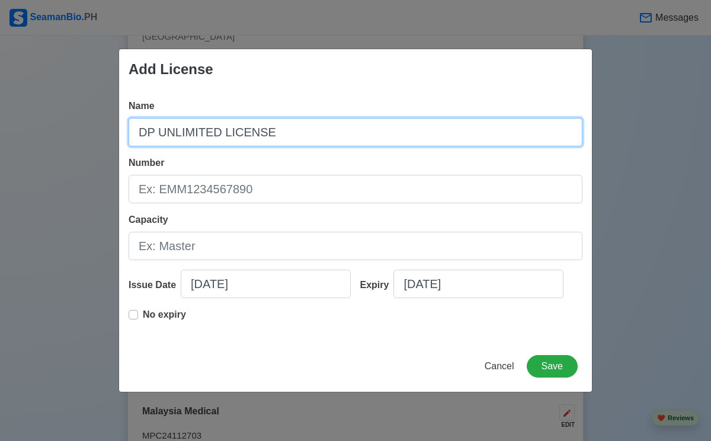
click at [152, 135] on input "DP UNLIMITED LICENSE" at bounding box center [356, 132] width 454 height 28
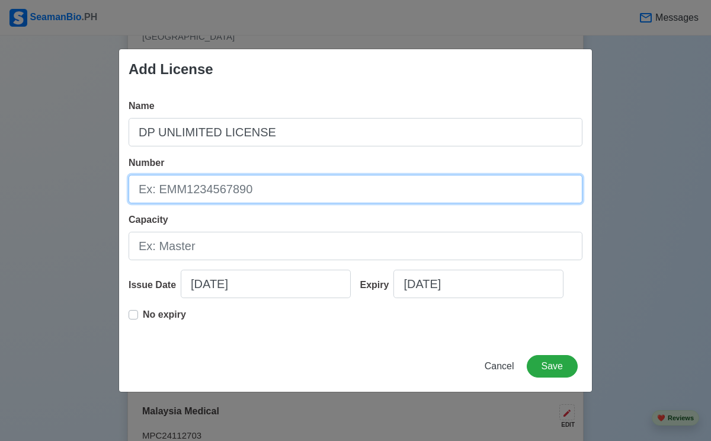
click at [193, 186] on input "Number" at bounding box center [356, 189] width 454 height 28
type input "26330"
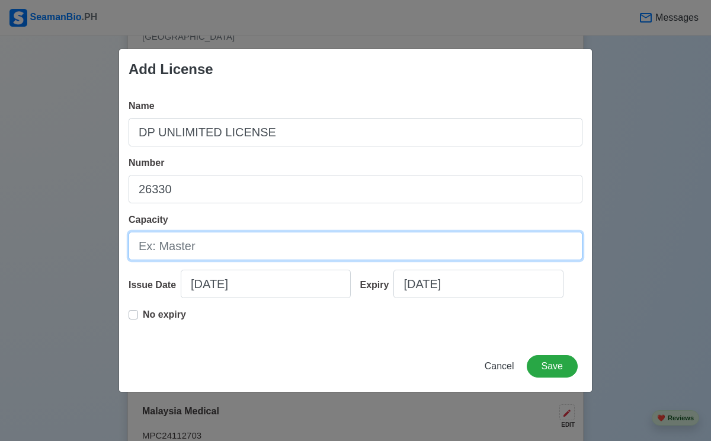
click at [171, 248] on input "Capacity" at bounding box center [356, 246] width 454 height 28
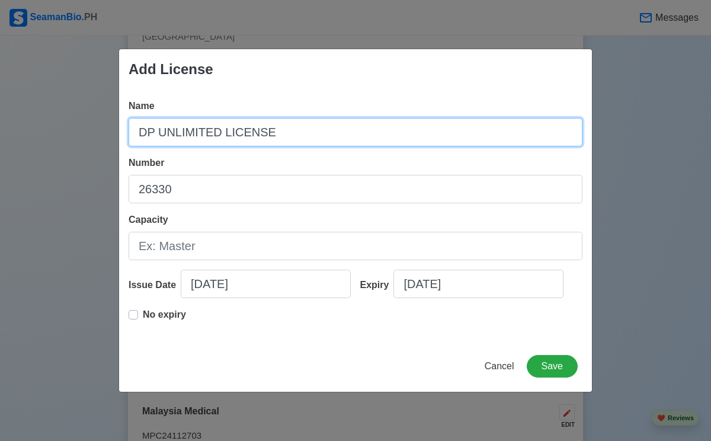
drag, startPoint x: 218, startPoint y: 132, endPoint x: 159, endPoint y: 133, distance: 58.1
click at [159, 133] on input "DP UNLIMITED LICENSE" at bounding box center [356, 132] width 454 height 28
click at [140, 133] on input "DP LICENSE" at bounding box center [356, 132] width 454 height 28
type input "FULL DP LICENSE"
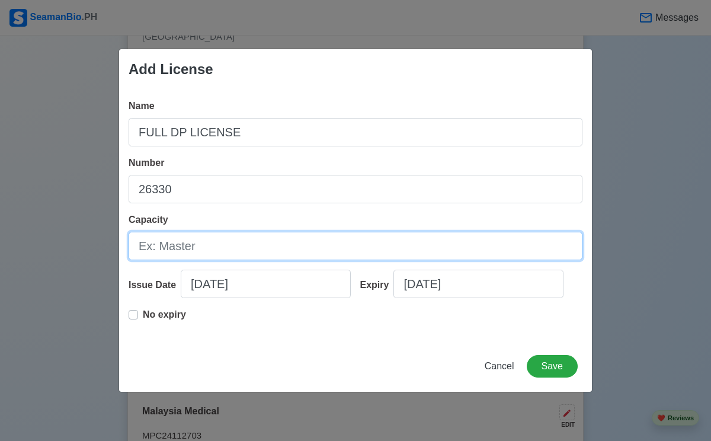
click at [174, 247] on input "Capacity" at bounding box center [356, 246] width 454 height 28
type input "UNLIMITED DP 3/2/1"
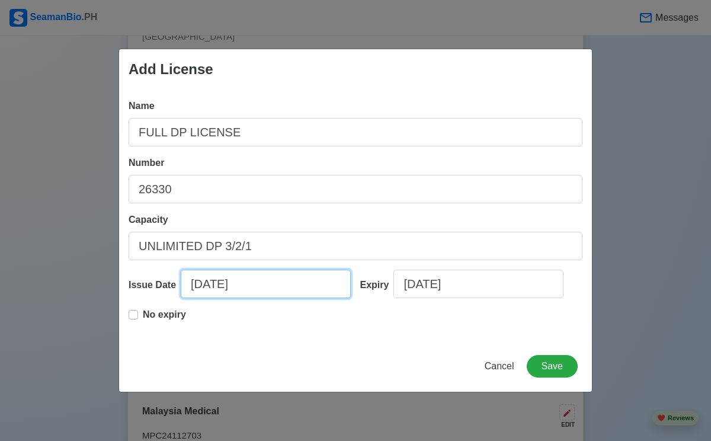
click at [234, 283] on input "[DATE]" at bounding box center [266, 284] width 170 height 28
select select "****"
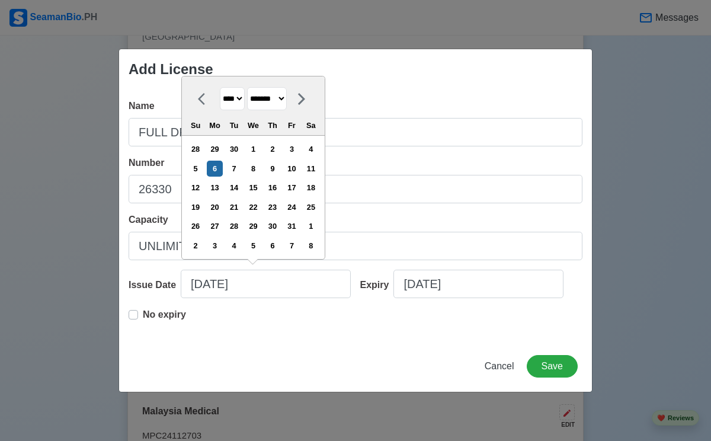
click at [243, 97] on select "**** **** **** **** **** **** **** **** **** **** **** **** **** **** **** ****…" at bounding box center [232, 98] width 25 height 23
click at [220, 87] on select "**** **** **** **** **** **** **** **** **** **** **** **** **** **** **** ****…" at bounding box center [232, 98] width 25 height 23
click at [287, 100] on select "******* ******** ***** ***** *** **** **** ****** ********* ******* ******** **…" at bounding box center [267, 98] width 40 height 23
select select "******"
click at [252, 87] on select "******* ******** ***** ***** *** **** **** ****** ********* ******* ******** **…" at bounding box center [267, 98] width 40 height 23
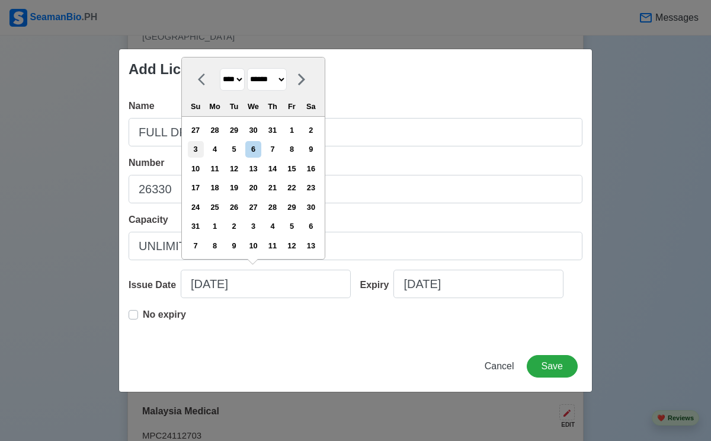
click at [203, 148] on div "3" at bounding box center [196, 149] width 16 height 16
type input "[DATE]"
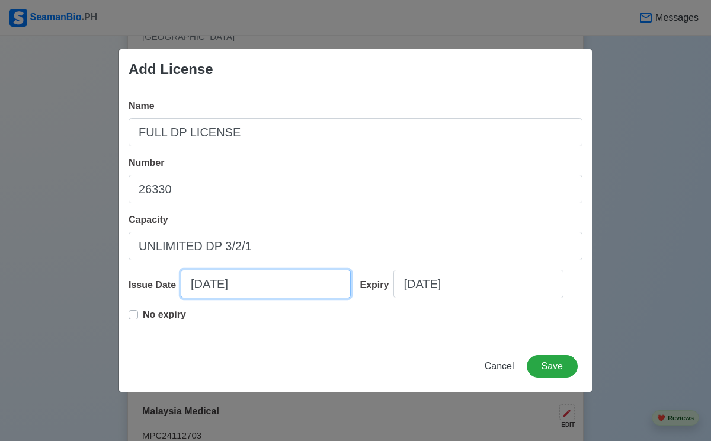
select select "****"
select select "******"
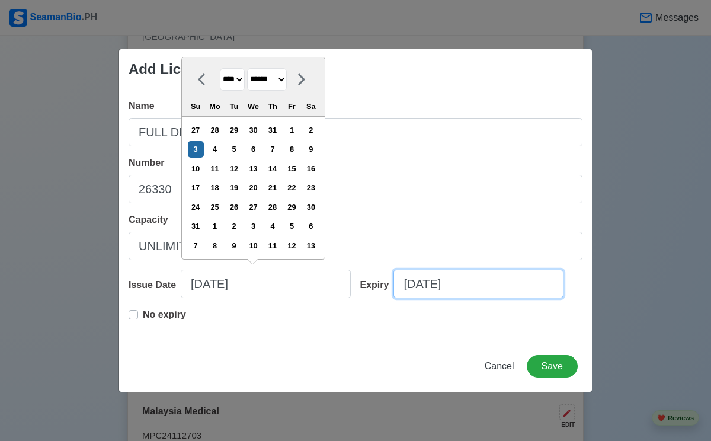
select select "****"
select select "*******"
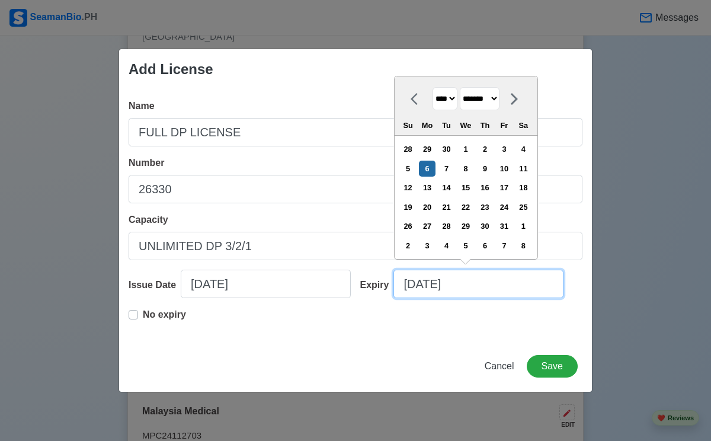
click at [471, 289] on input "[DATE]" at bounding box center [479, 284] width 170 height 28
click at [456, 101] on select "**** **** **** **** **** **** **** **** **** **** **** **** **** **** **** ****…" at bounding box center [445, 98] width 25 height 23
select select "****"
click at [433, 87] on select "**** **** **** **** **** **** **** **** **** **** **** **** **** **** **** ****…" at bounding box center [445, 98] width 25 height 23
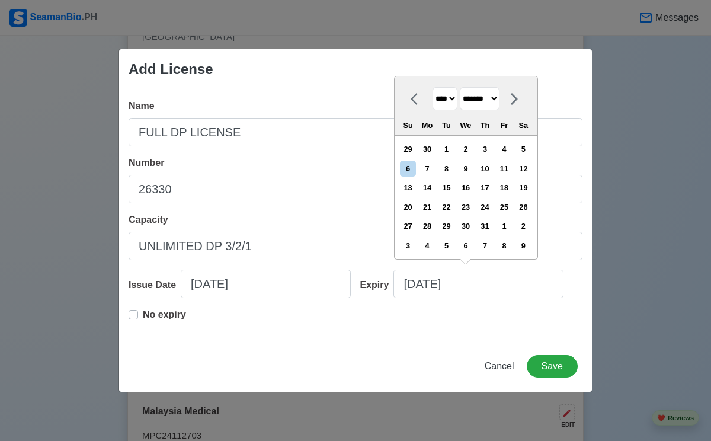
click at [496, 97] on select "******* ******** ***** ***** *** **** **** ****** ********* ******* ******** **…" at bounding box center [480, 98] width 40 height 23
select select "******"
click at [465, 87] on select "******* ******** ***** ***** *** **** **** ****** ********* ******* ******** **…" at bounding box center [480, 98] width 40 height 23
click at [532, 151] on div "3" at bounding box center [524, 149] width 16 height 16
type input "[DATE]"
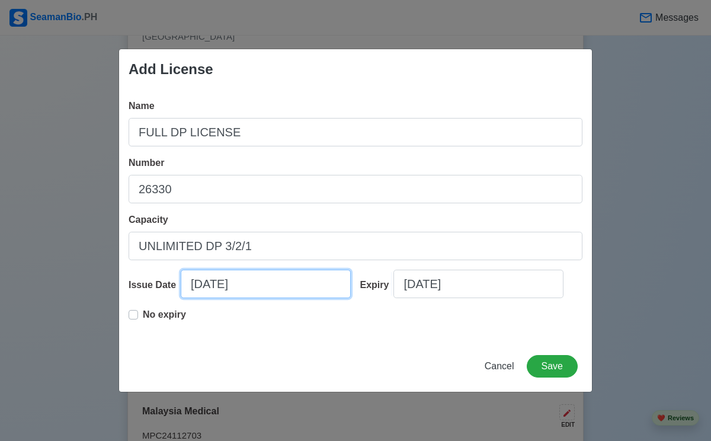
click at [287, 289] on input "[DATE]" at bounding box center [266, 284] width 170 height 28
select select "****"
select select "******"
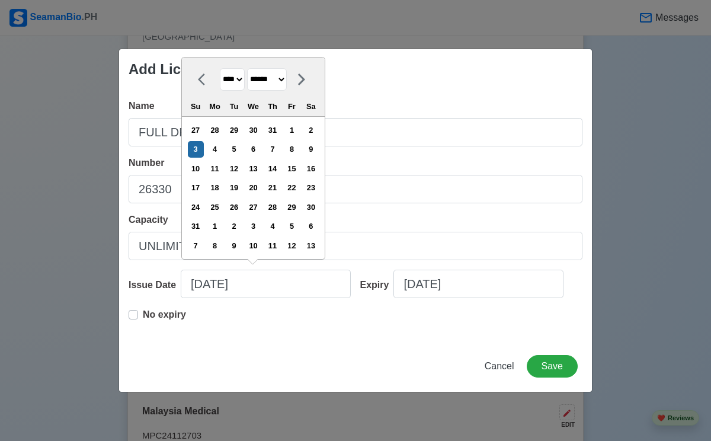
click at [245, 81] on select "**** **** **** **** **** **** **** **** **** **** **** **** **** **** **** ****…" at bounding box center [232, 79] width 25 height 23
click at [555, 365] on button "Save" at bounding box center [552, 366] width 51 height 23
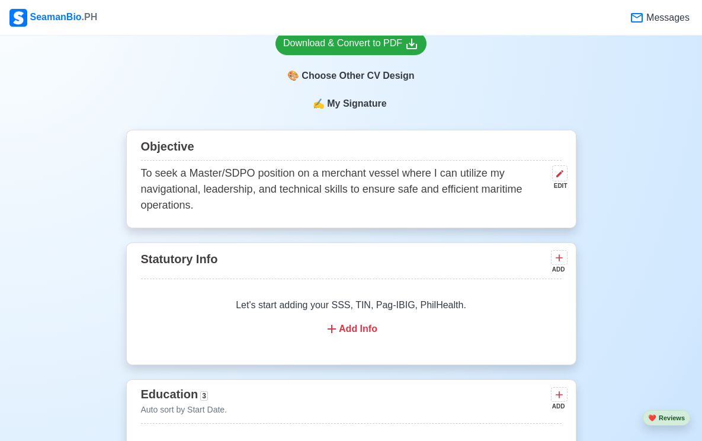
scroll to position [634, 0]
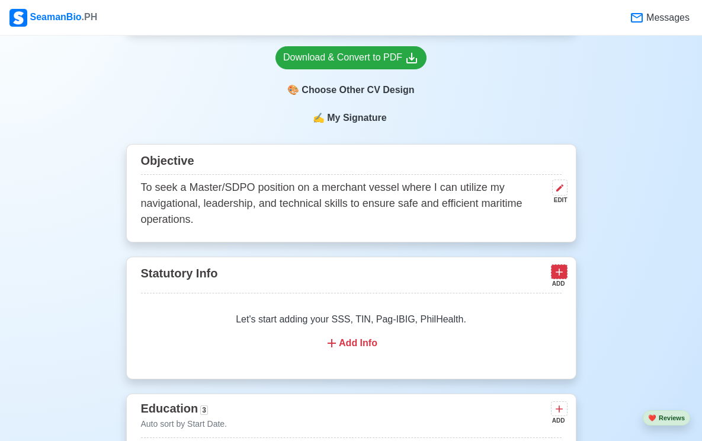
click at [560, 276] on icon at bounding box center [559, 272] width 7 height 7
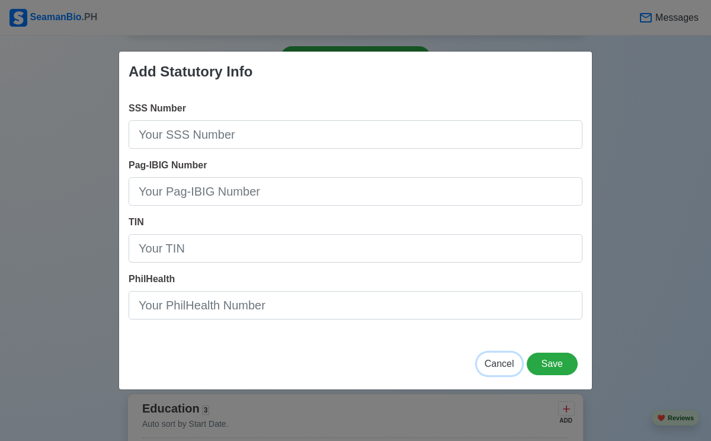
click at [497, 365] on span "Cancel" at bounding box center [500, 364] width 30 height 10
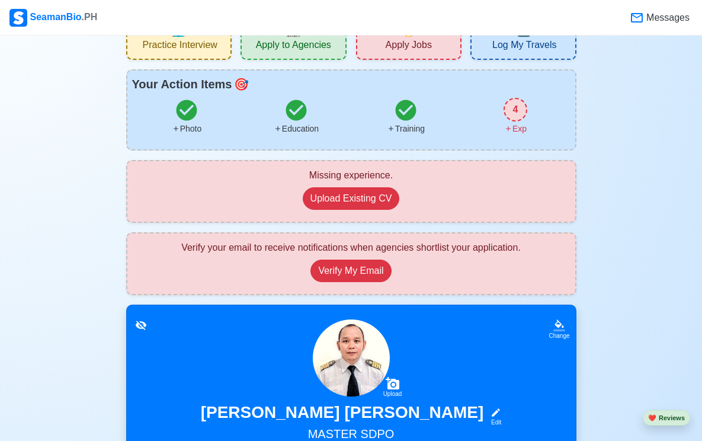
scroll to position [0, 0]
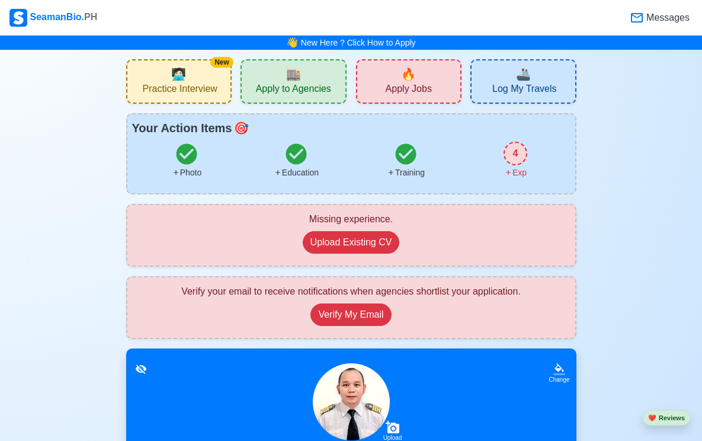
click at [176, 74] on span "🧑🏻‍💻" at bounding box center [178, 74] width 15 height 18
click at [372, 317] on button "Verify My Email" at bounding box center [351, 314] width 81 height 23
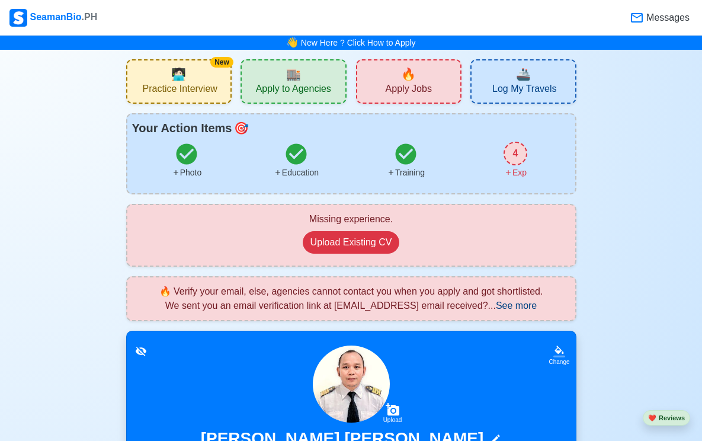
click at [537, 304] on span "See more" at bounding box center [516, 306] width 41 height 10
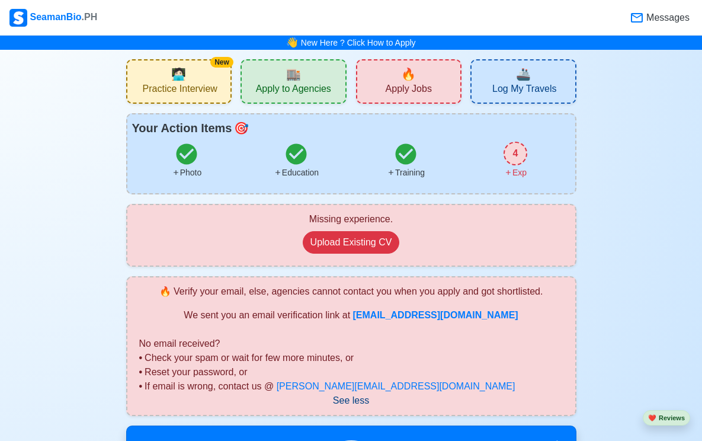
click at [513, 152] on div "4" at bounding box center [516, 154] width 24 height 24
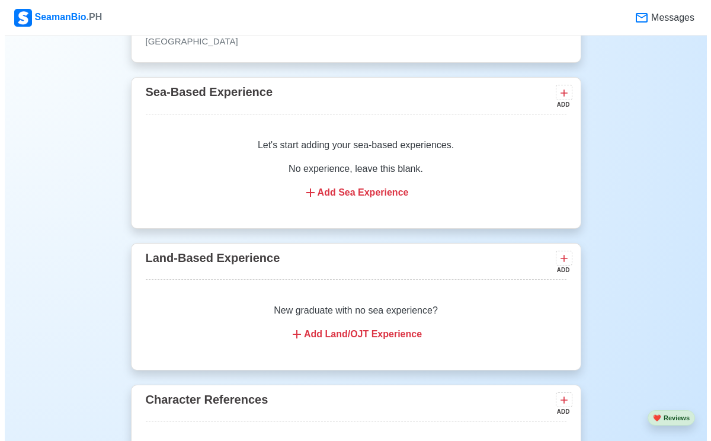
scroll to position [4092, 0]
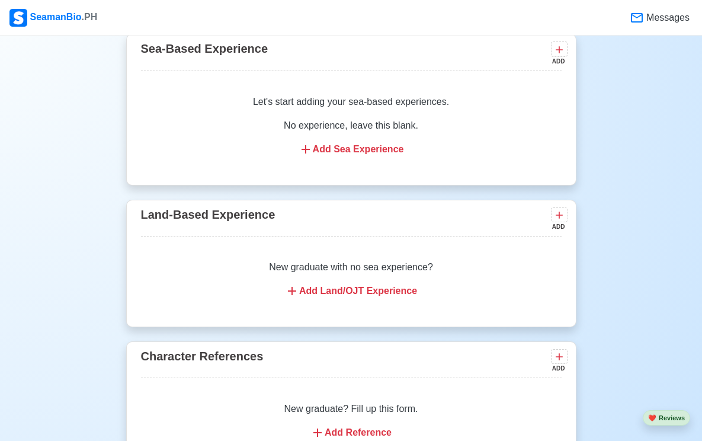
click at [335, 156] on div "Add Sea Experience" at bounding box center [351, 149] width 392 height 14
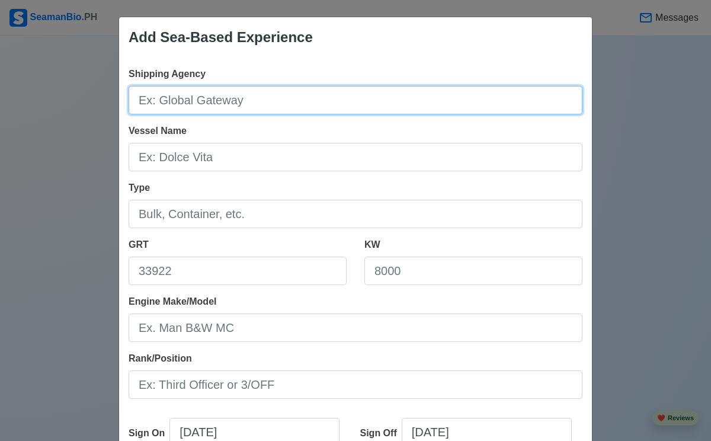
click at [215, 104] on input "Shipping Agency" at bounding box center [356, 100] width 454 height 28
type input "TS.Spirit of MOL"
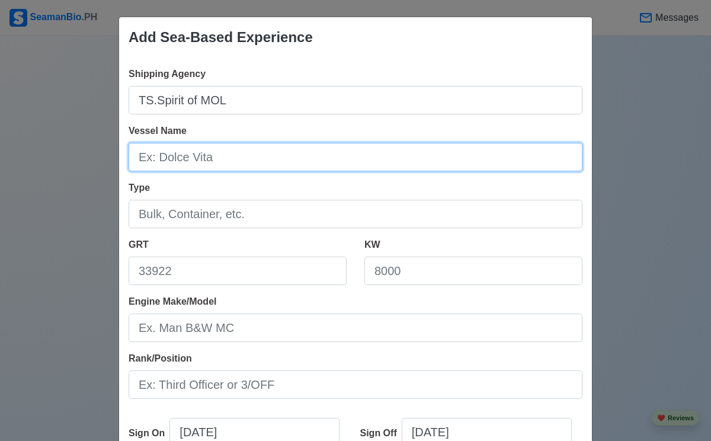
click at [221, 156] on input "Vessel Name" at bounding box center [356, 157] width 454 height 28
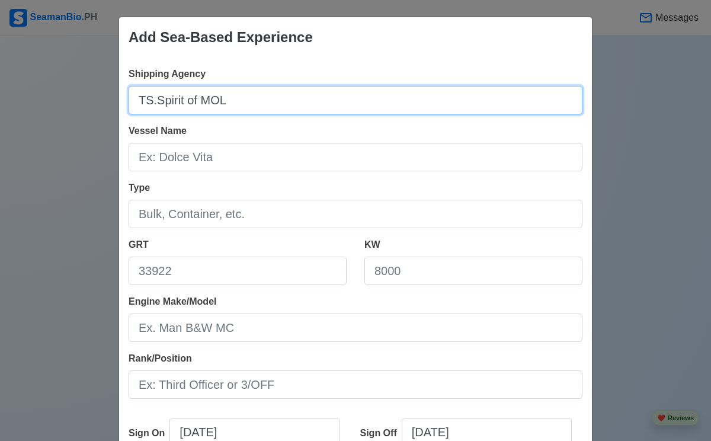
drag, startPoint x: 226, startPoint y: 97, endPoint x: 125, endPoint y: 97, distance: 100.8
click at [129, 97] on input "TS.Spirit of MOL" at bounding box center [356, 100] width 454 height 28
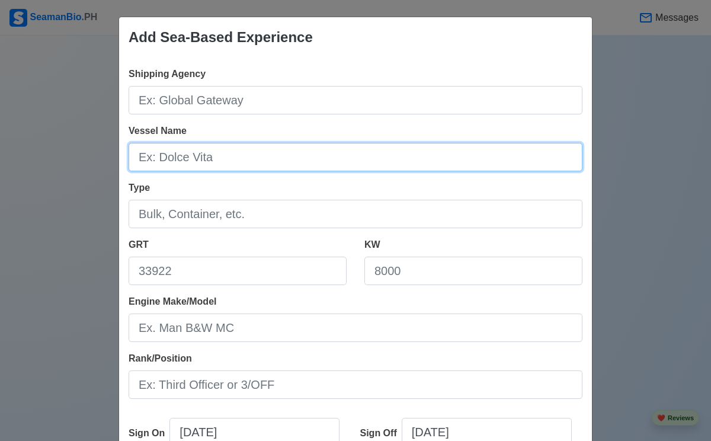
click at [162, 155] on input "Vessel Name" at bounding box center [356, 157] width 454 height 28
paste input "TS.Spirit of MOL"
type input "TS.Spirit of MOL"
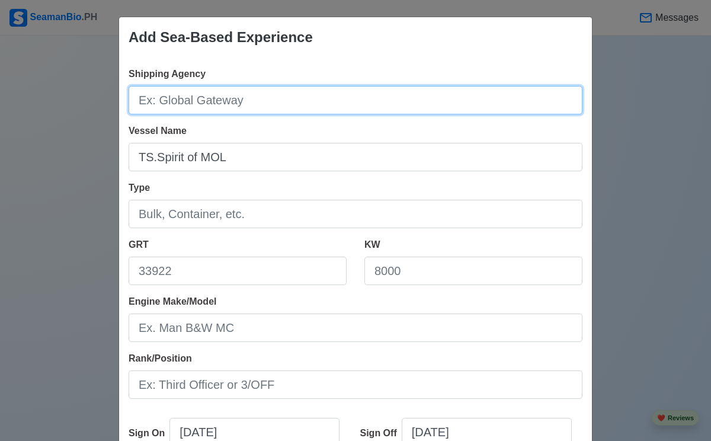
click at [236, 96] on input "Shipping Agency" at bounding box center [356, 100] width 454 height 28
type input "Mitsui O.S.K Line ( MOL )"
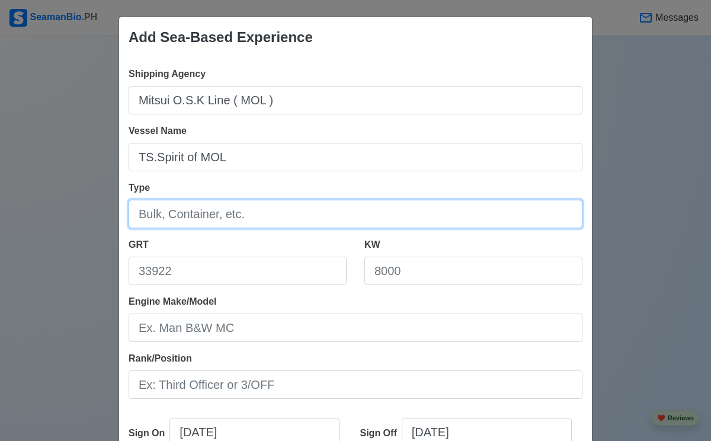
click at [194, 217] on input "Type" at bounding box center [356, 214] width 454 height 28
type input "Training Ship"
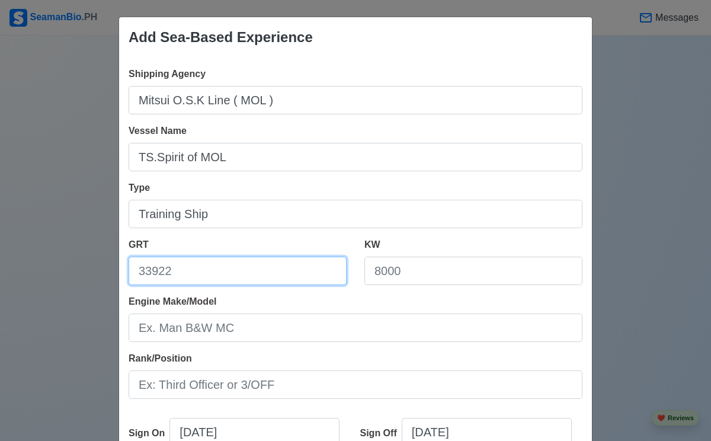
click at [252, 264] on input "GRT" at bounding box center [238, 271] width 218 height 28
type input "4878"
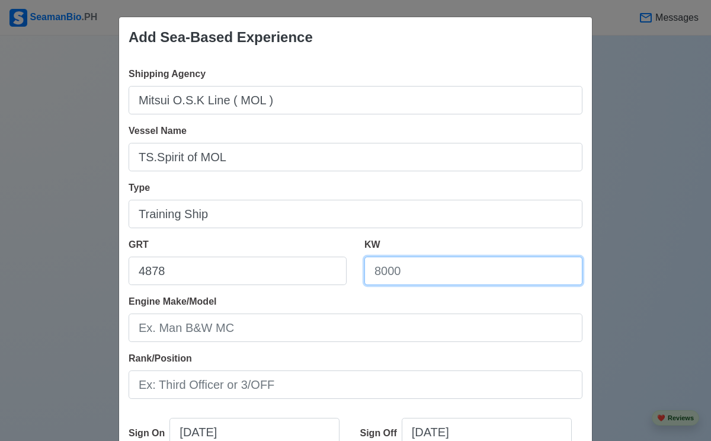
click at [496, 273] on input "KW" at bounding box center [474, 271] width 218 height 28
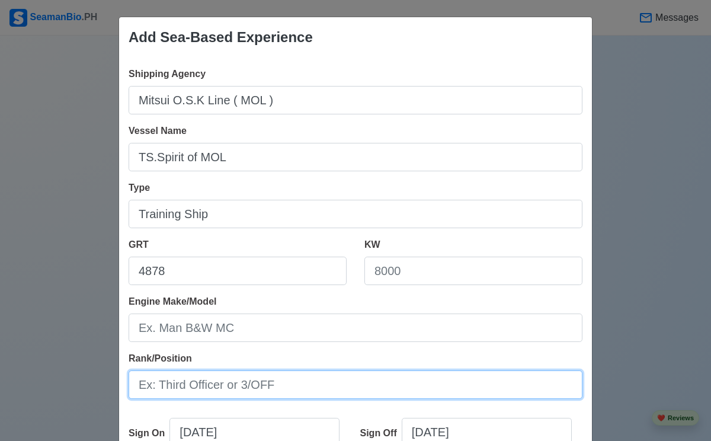
click at [215, 385] on input "Rank/Position" at bounding box center [356, 384] width 454 height 28
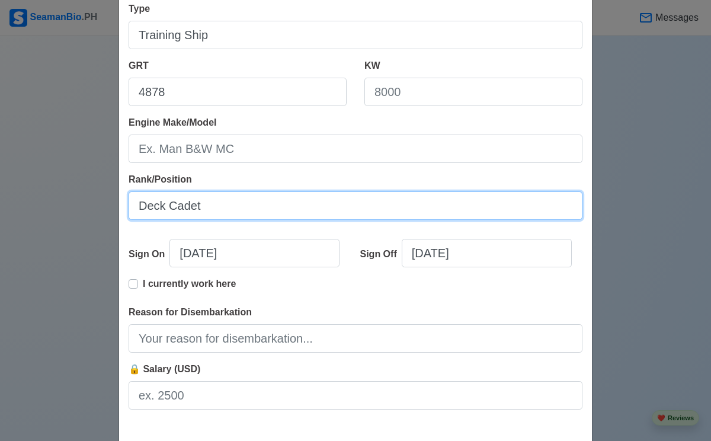
scroll to position [212, 0]
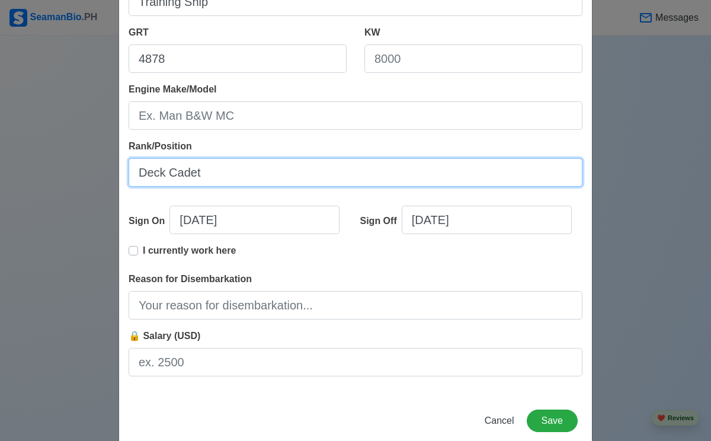
type input "Deck Cadet"
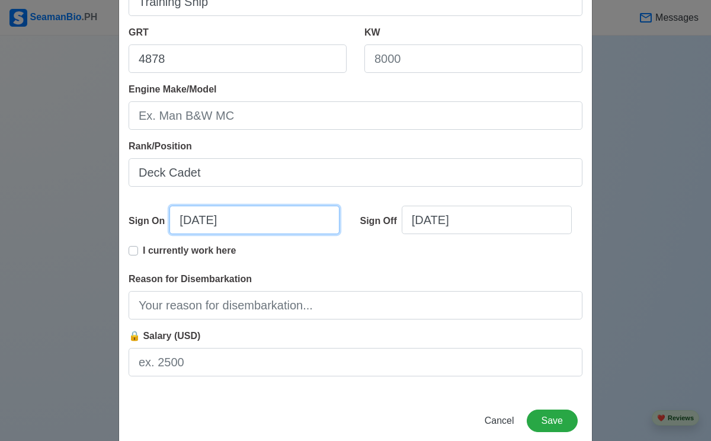
click at [247, 223] on input "[DATE]" at bounding box center [255, 220] width 170 height 28
select select "****"
select select "*******"
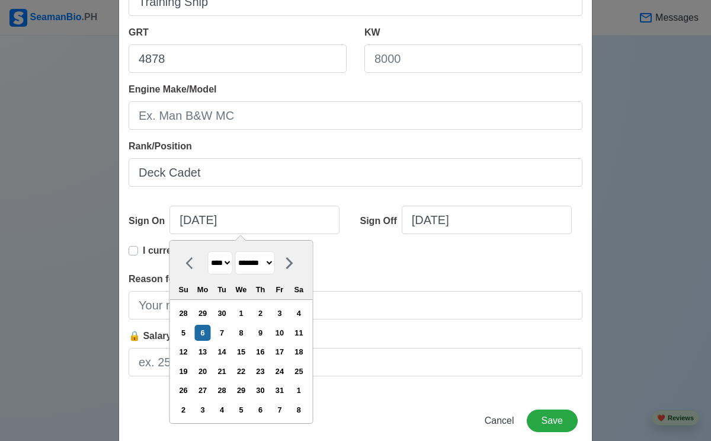
click at [227, 261] on select "**** **** **** **** **** **** **** **** **** **** **** **** **** **** **** ****…" at bounding box center [220, 262] width 25 height 23
select select "****"
click at [208, 251] on select "**** **** **** **** **** **** **** **** **** **** **** **** **** **** **** ****…" at bounding box center [220, 262] width 25 height 23
click at [270, 260] on select "******* ******** ***** ***** *** **** **** ****** ********* ******* ******** **…" at bounding box center [255, 262] width 40 height 23
select select "******"
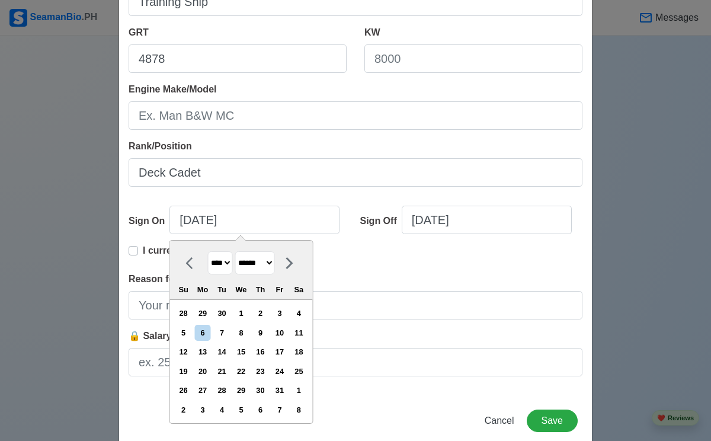
click at [235, 251] on select "******* ******** ***** ***** *** **** **** ****** ********* ******* ******** **…" at bounding box center [255, 262] width 40 height 23
click at [242, 391] on div "27" at bounding box center [241, 390] width 16 height 16
type input "[DATE]"
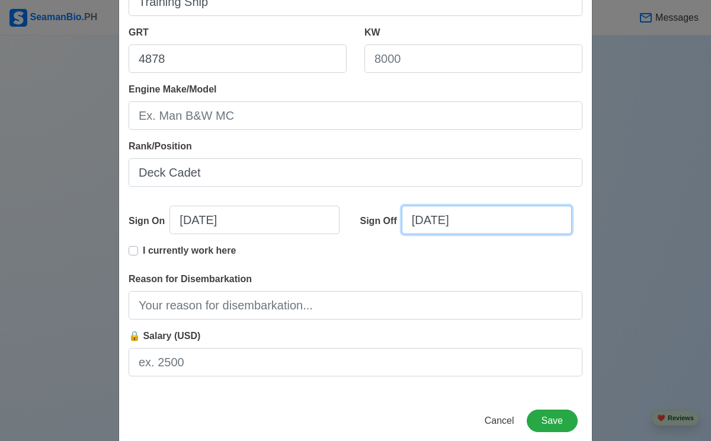
click at [458, 223] on input "[DATE]" at bounding box center [487, 220] width 170 height 28
select select "****"
select select "*******"
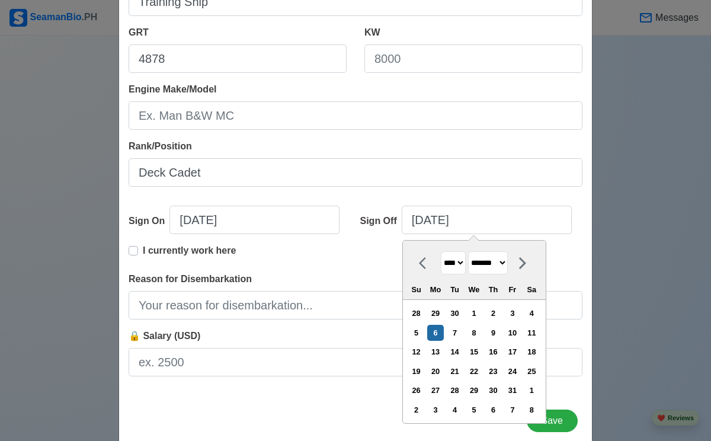
click at [461, 263] on select "**** **** **** **** **** **** **** **** **** **** **** **** **** **** **** ****…" at bounding box center [453, 262] width 25 height 23
select select "****"
click at [441, 251] on select "**** **** **** **** **** **** **** **** **** **** **** **** **** **** **** ****…" at bounding box center [453, 262] width 25 height 23
click at [506, 261] on select "******* ******** ***** ***** *** **** **** ****** ********* ******* ******** **…" at bounding box center [488, 262] width 40 height 23
select select "******"
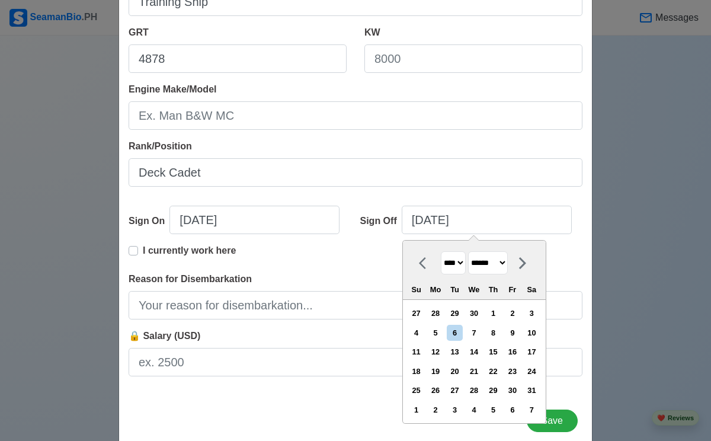
click at [468, 251] on select "******* ******** ***** ***** *** **** **** ****** ********* ******* ******** **…" at bounding box center [488, 262] width 40 height 23
click at [420, 408] on div "30" at bounding box center [416, 410] width 16 height 16
type input "[DATE]"
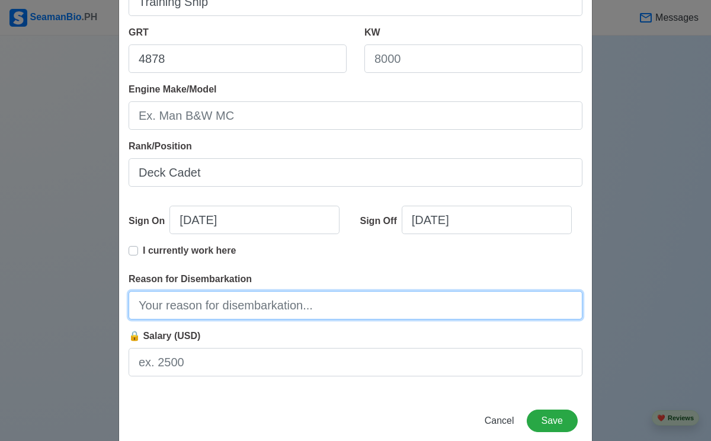
click at [212, 304] on input "Reason for Disembarkation" at bounding box center [356, 305] width 454 height 28
type input "Finish Contract"
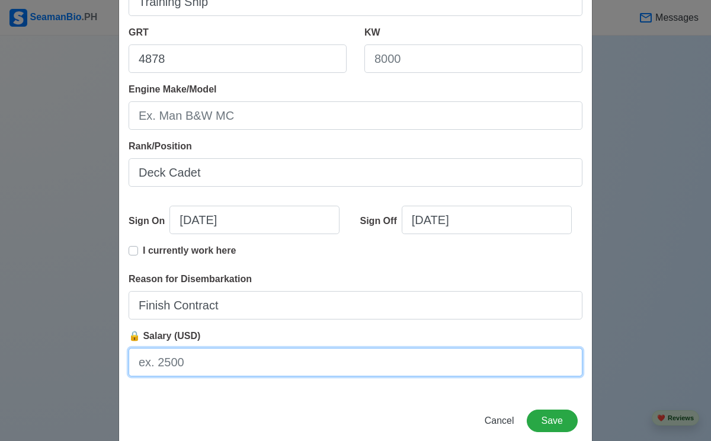
click at [182, 368] on input "🔒 Salary (USD)" at bounding box center [356, 362] width 454 height 28
click at [197, 366] on input "US 360" at bounding box center [356, 362] width 454 height 28
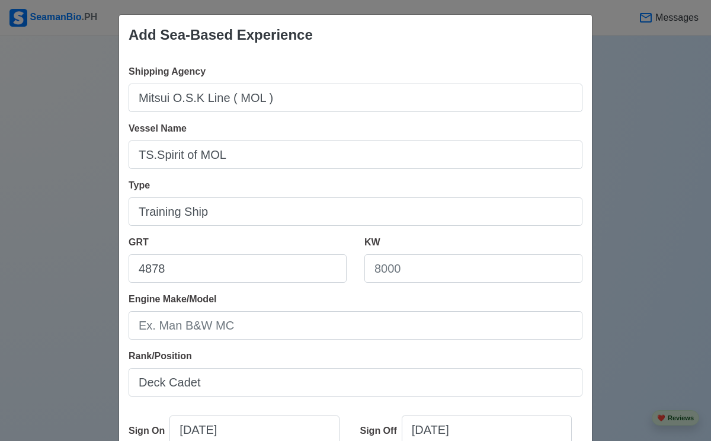
scroll to position [0, 0]
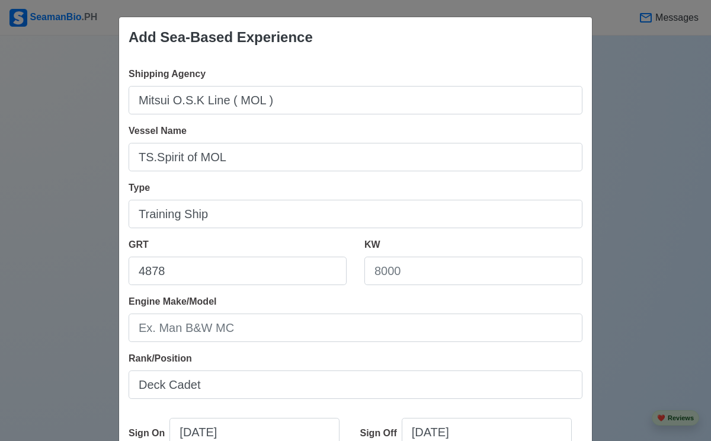
type input "US 360/ Month"
